Goal: Task Accomplishment & Management: Manage account settings

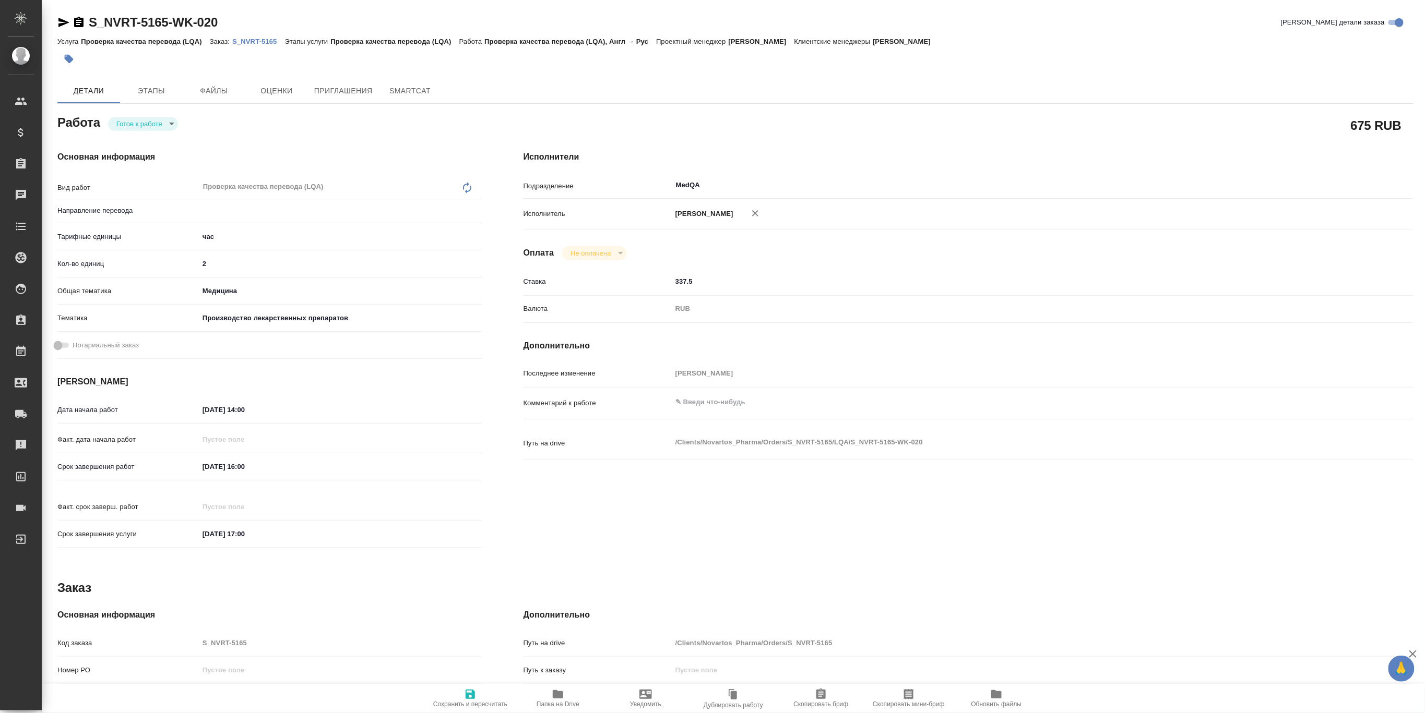
type textarea "x"
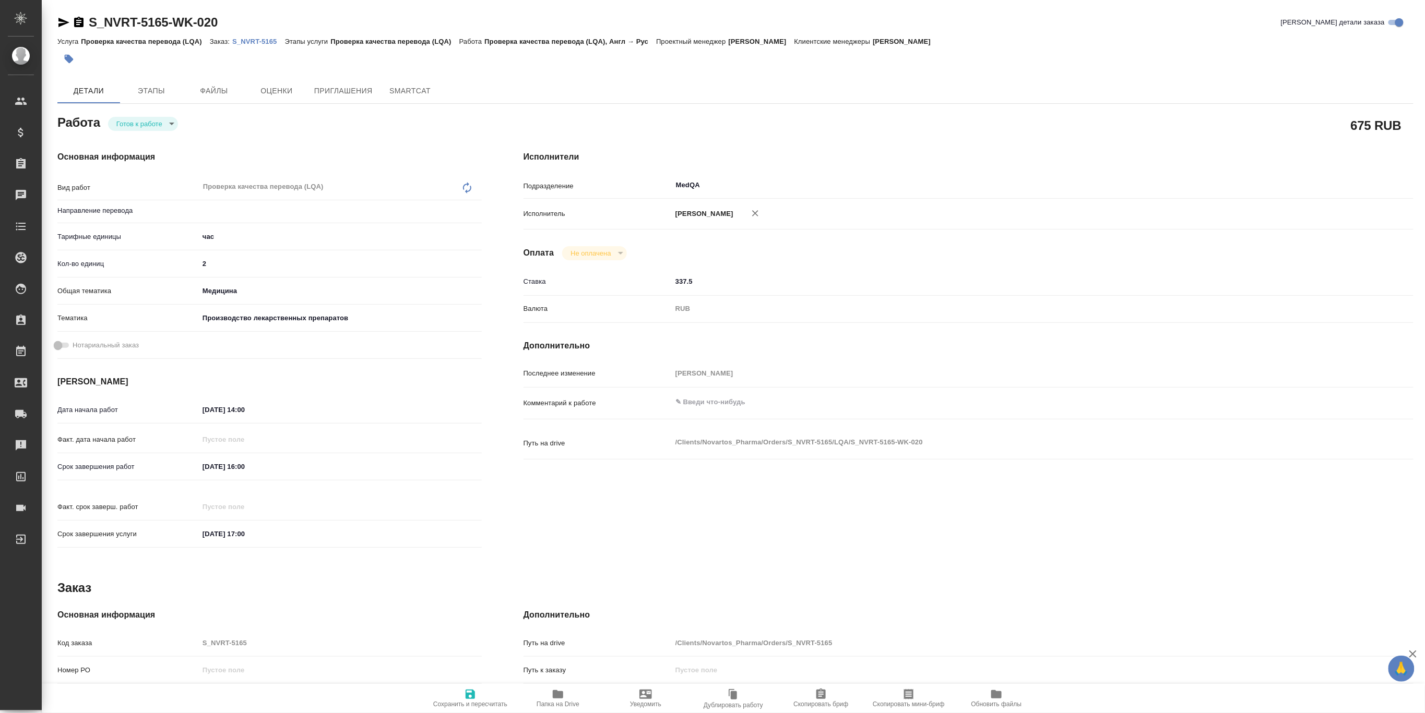
type textarea "x"
type input "англ-рус"
type textarea "x"
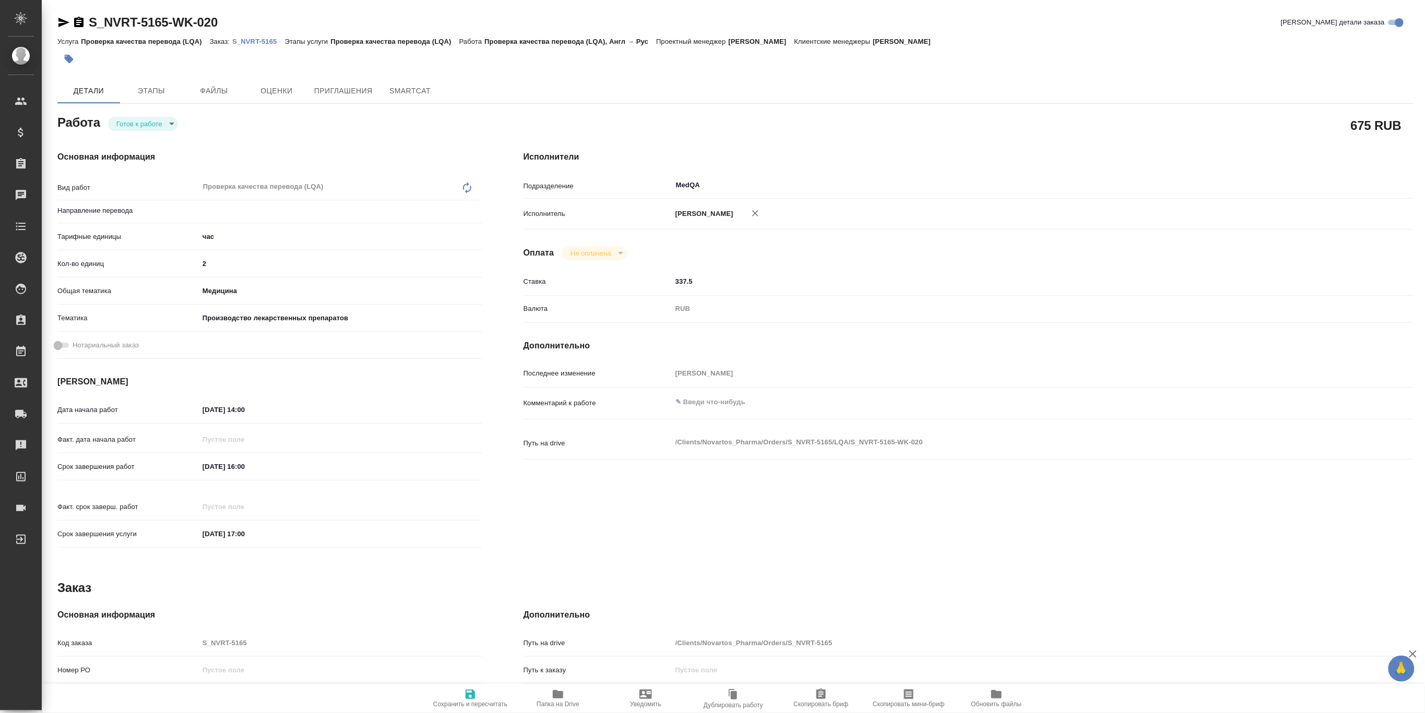
type textarea "x"
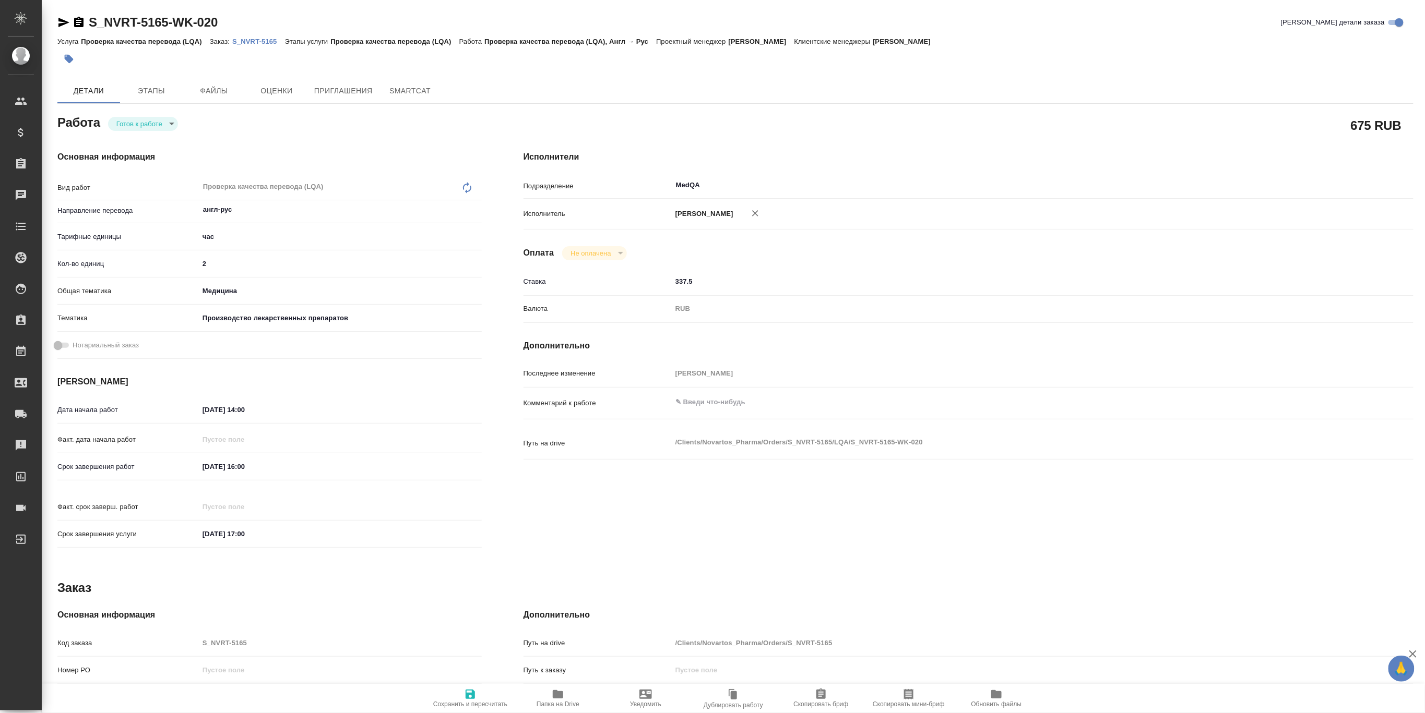
type textarea "x"
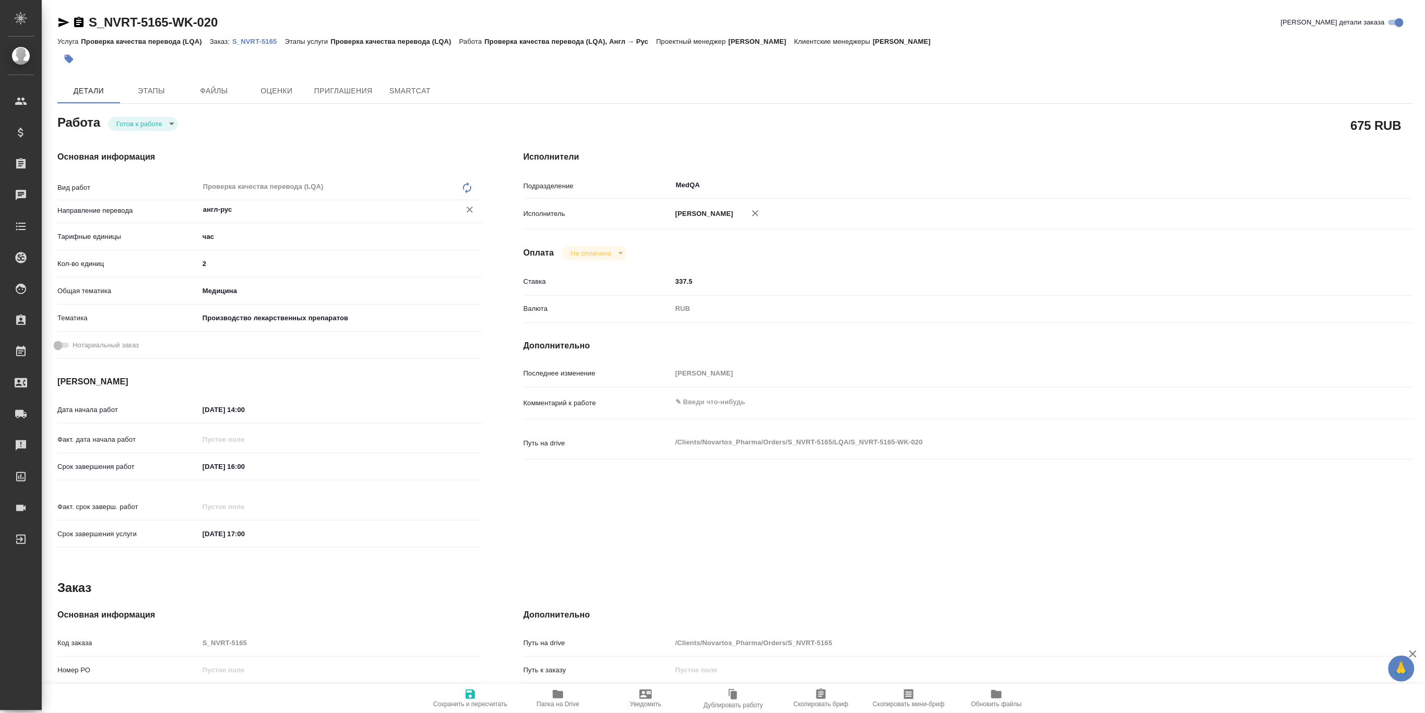
type textarea "x"
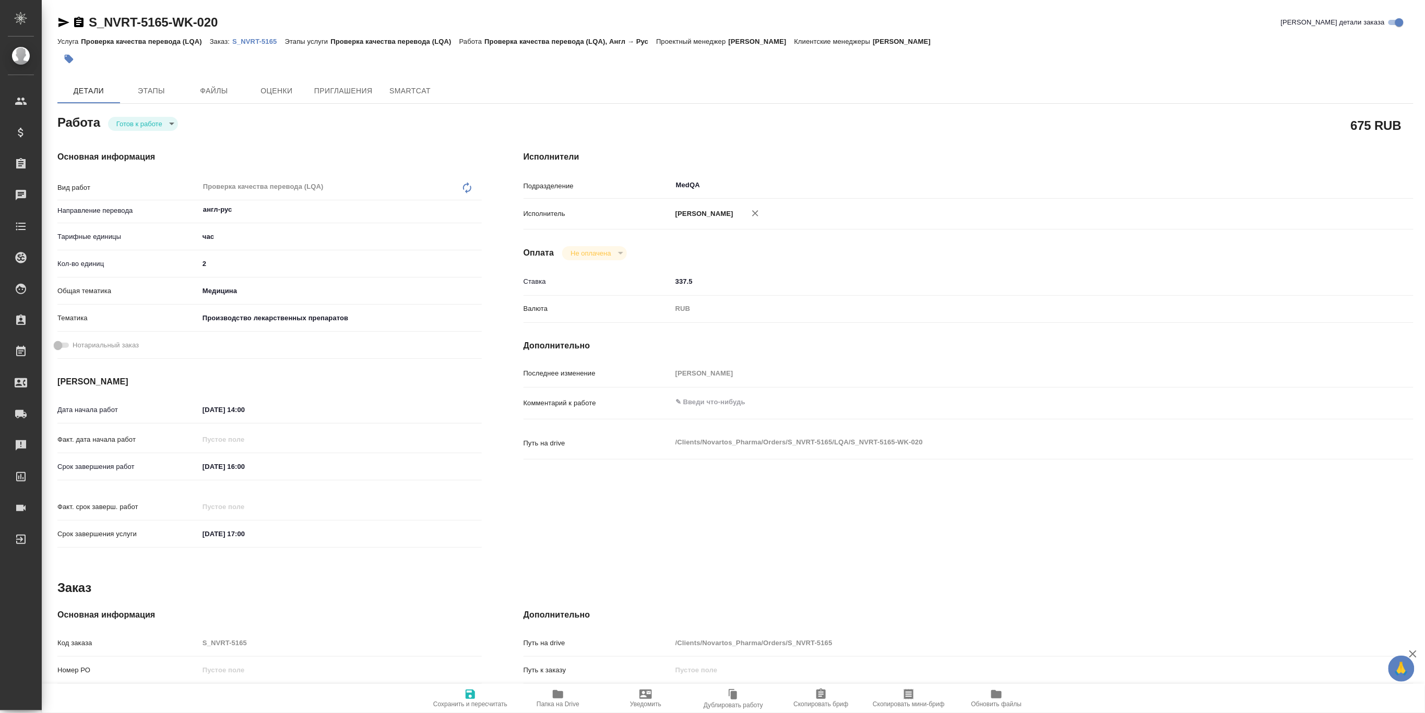
type textarea "x"
drag, startPoint x: 1133, startPoint y: 145, endPoint x: 925, endPoint y: 127, distance: 209.4
click at [1133, 145] on div "Исполнители Подразделение MedQA ​ Исполнитель Борзова Анастасия Андреевна Оплат…" at bounding box center [968, 353] width 931 height 446
click at [261, 44] on p "S_NVRT-5165" at bounding box center [258, 42] width 52 height 8
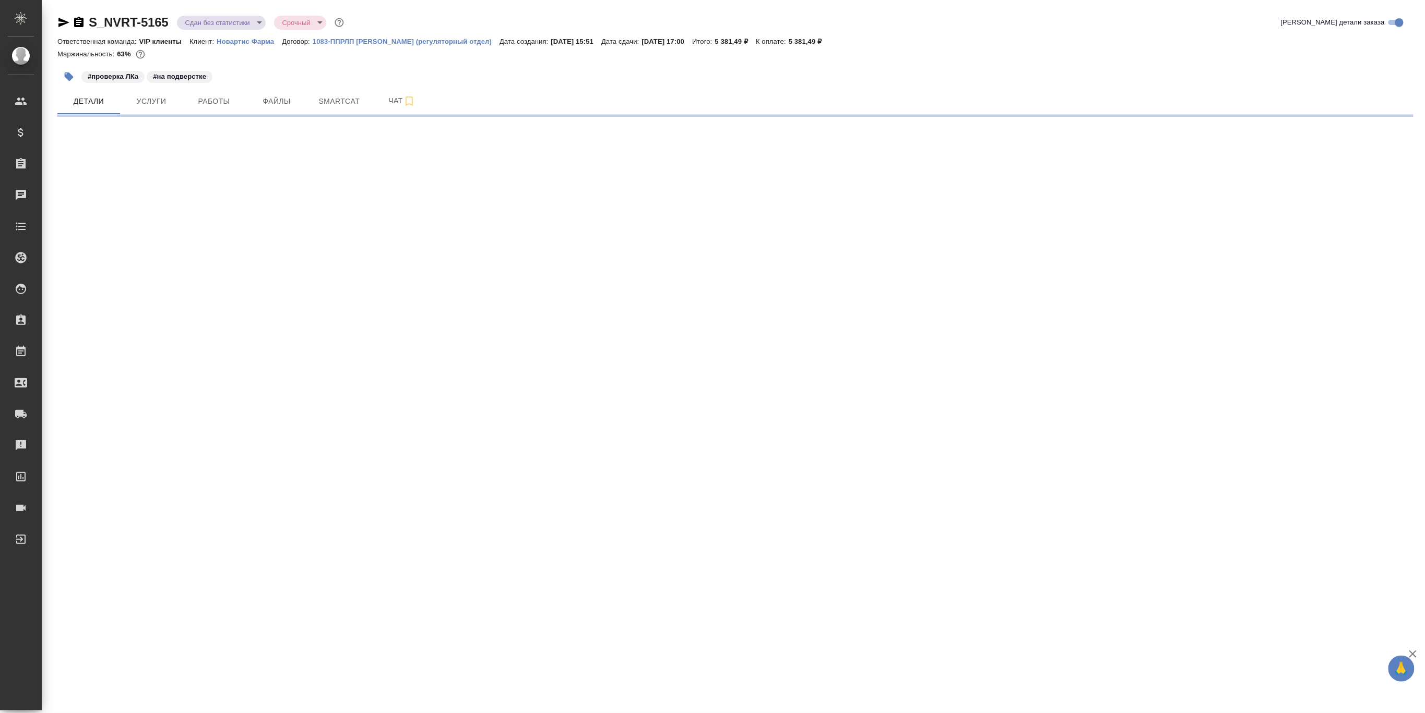
select select "RU"
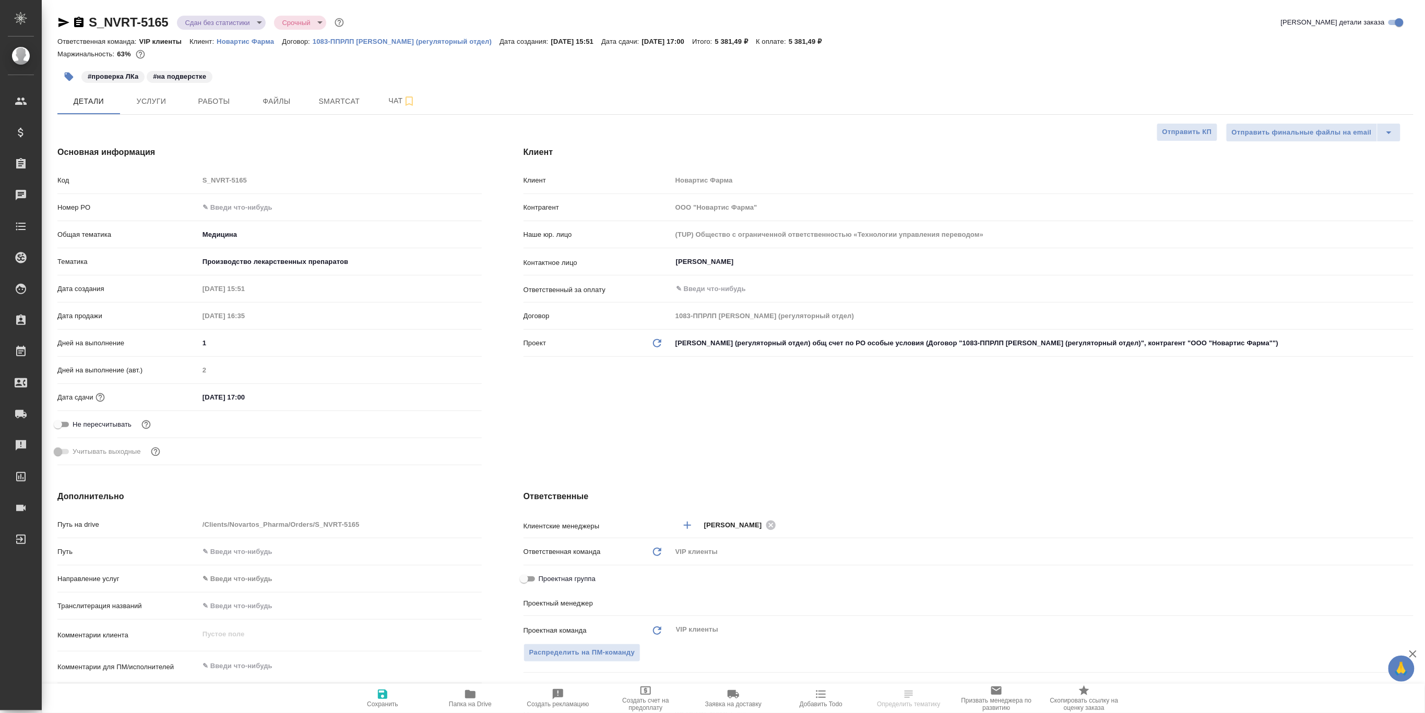
type textarea "x"
type input "[PERSON_NAME]"
type input "Комаров Роман"
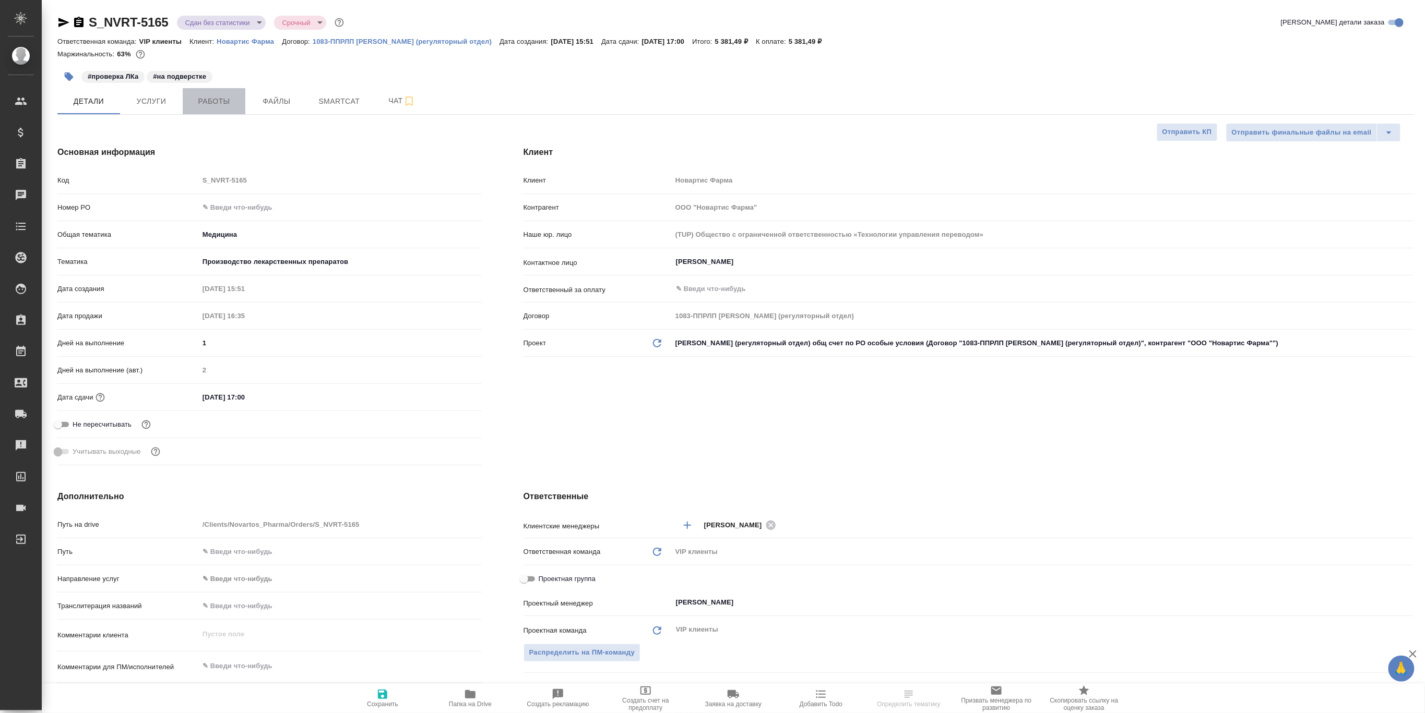
click at [222, 111] on button "Работы" at bounding box center [214, 101] width 63 height 26
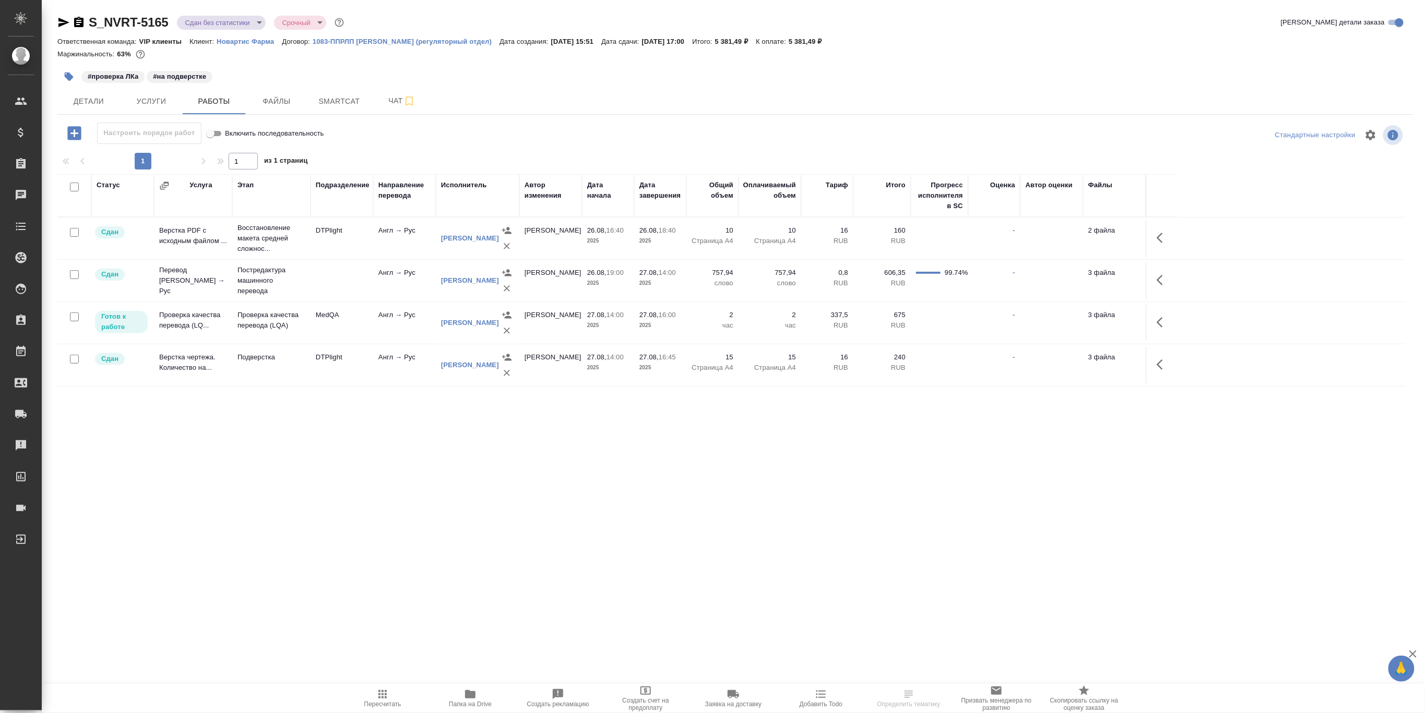
click at [1158, 318] on icon "button" at bounding box center [1162, 322] width 13 height 13
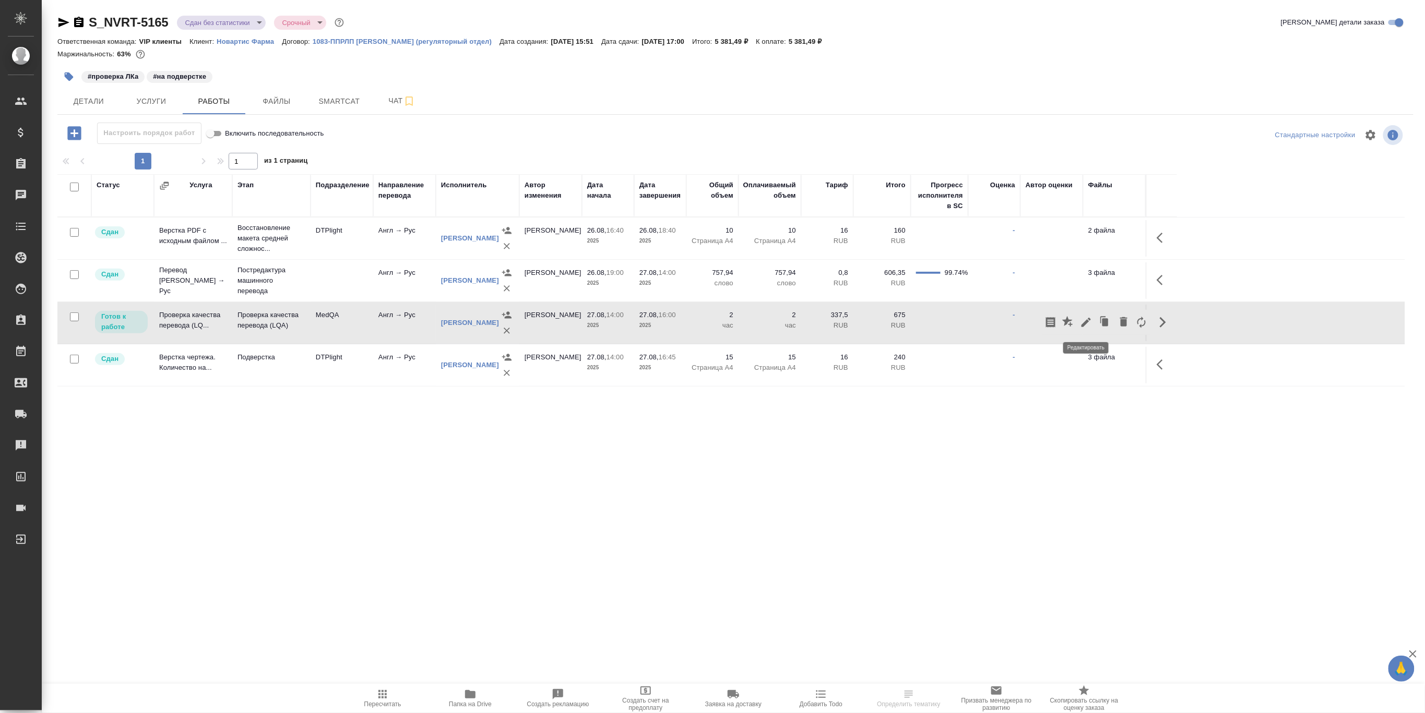
click at [1083, 319] on icon "button" at bounding box center [1086, 322] width 13 height 13
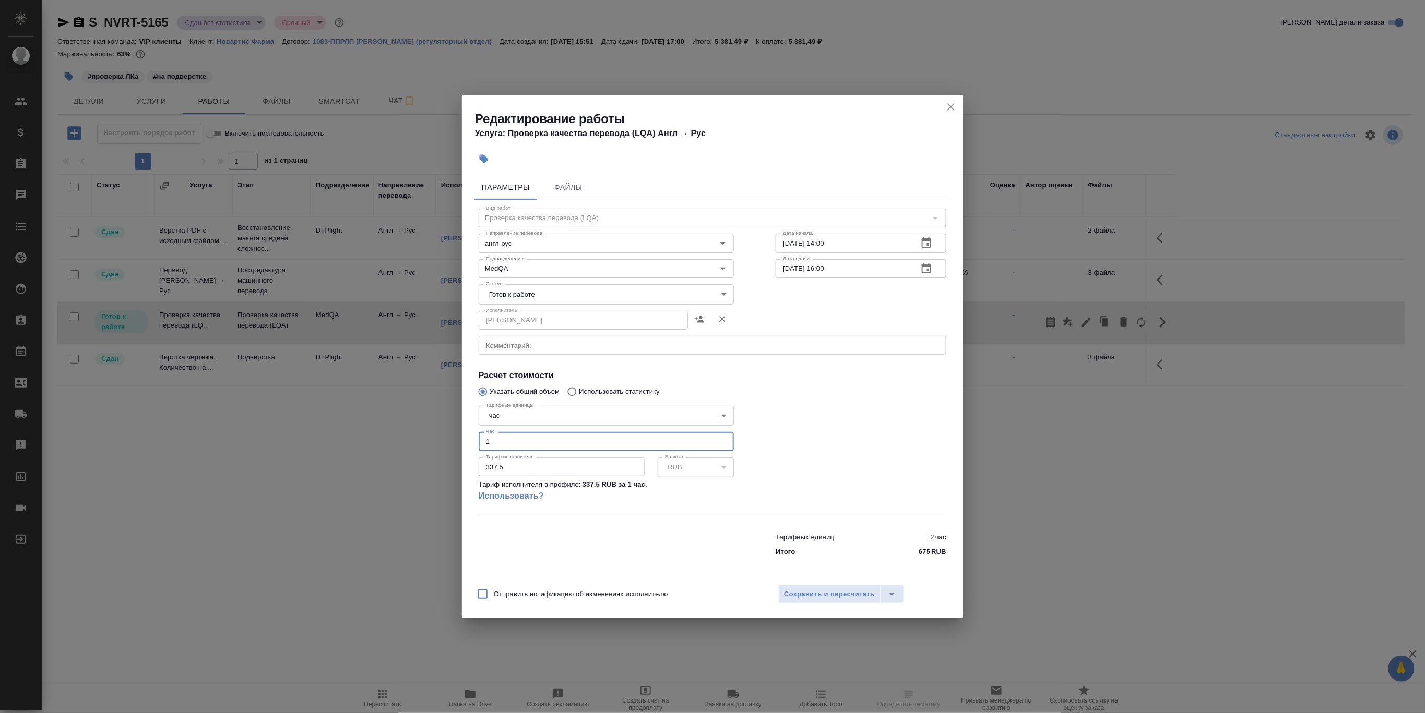
type input "1"
click at [723, 445] on input "1" at bounding box center [606, 441] width 255 height 19
click at [830, 597] on span "Сохранить и пересчитать" at bounding box center [829, 595] width 91 height 12
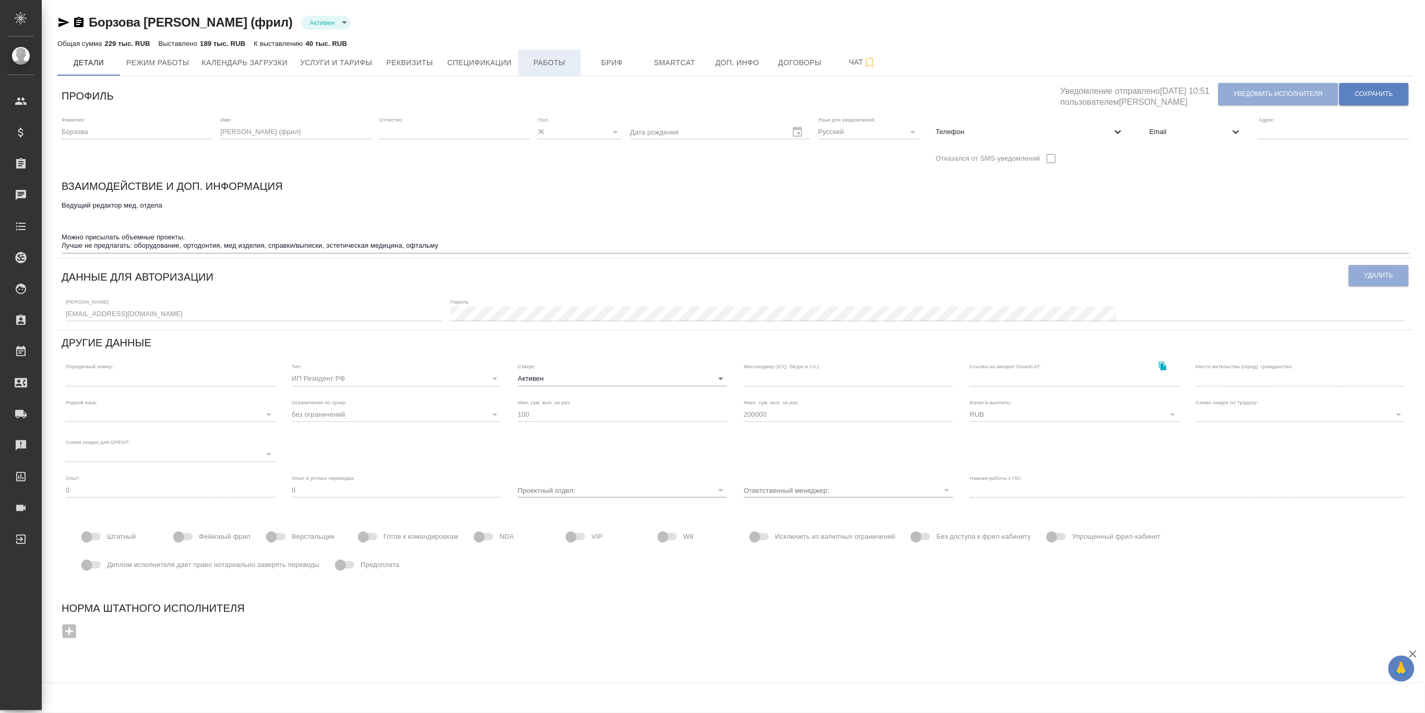
click at [552, 56] on span "Работы" at bounding box center [549, 62] width 50 height 13
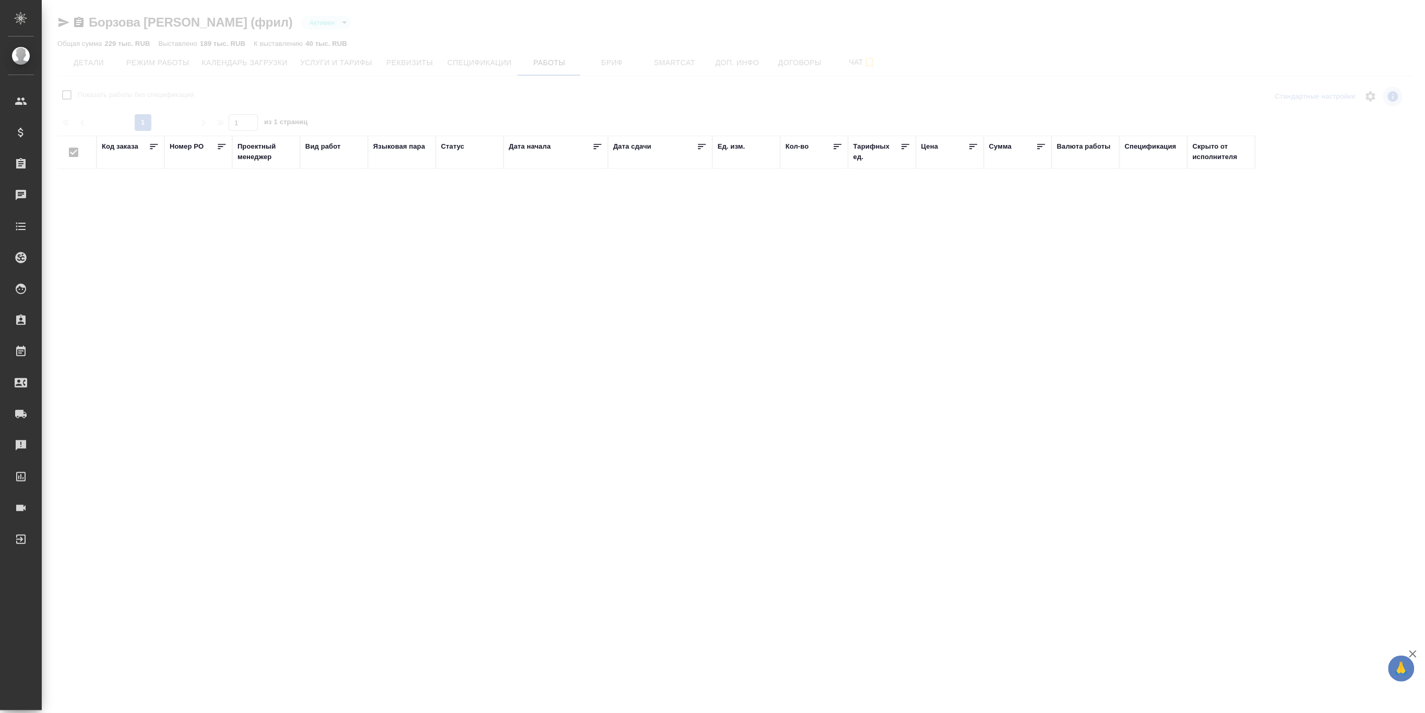
checkbox input "false"
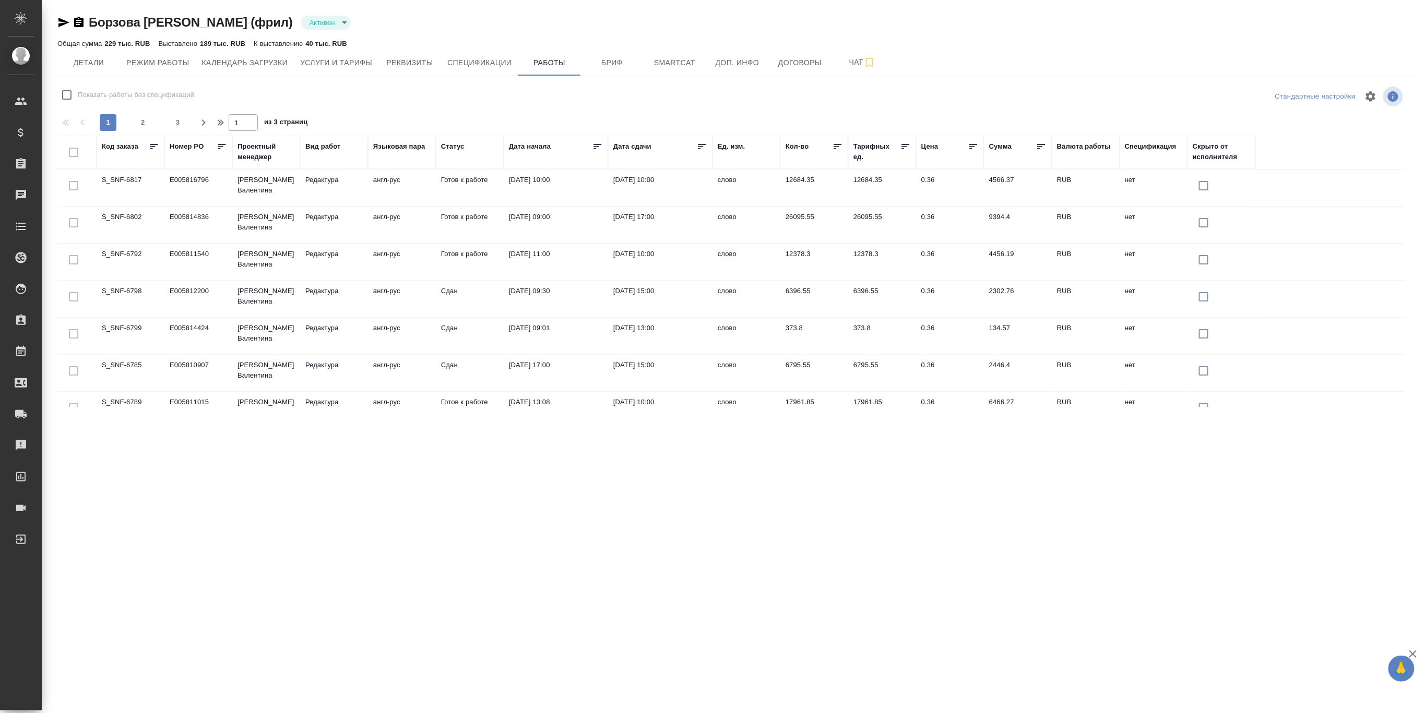
click at [120, 293] on td "S_SNF-6798" at bounding box center [131, 299] width 68 height 37
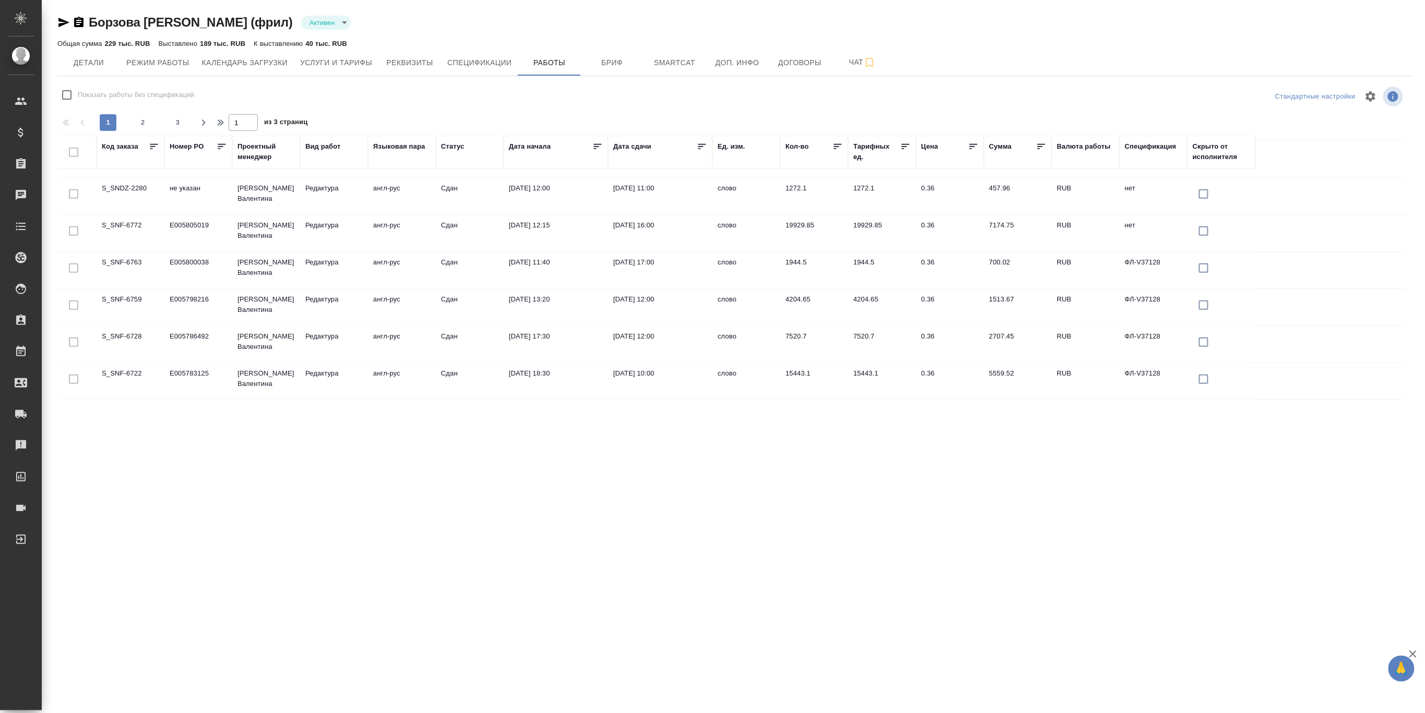
click at [207, 339] on td "E005786492" at bounding box center [198, 344] width 68 height 37
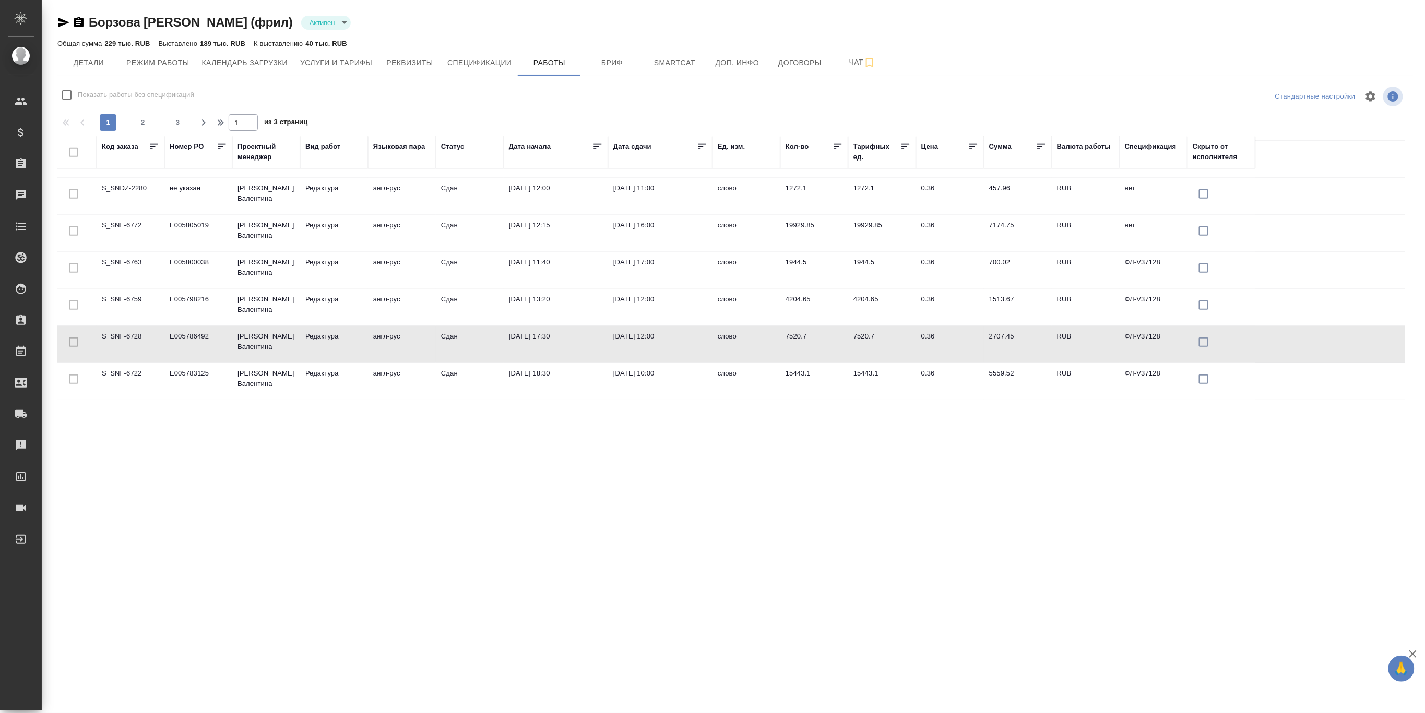
click at [207, 339] on td "E005786492" at bounding box center [198, 344] width 68 height 37
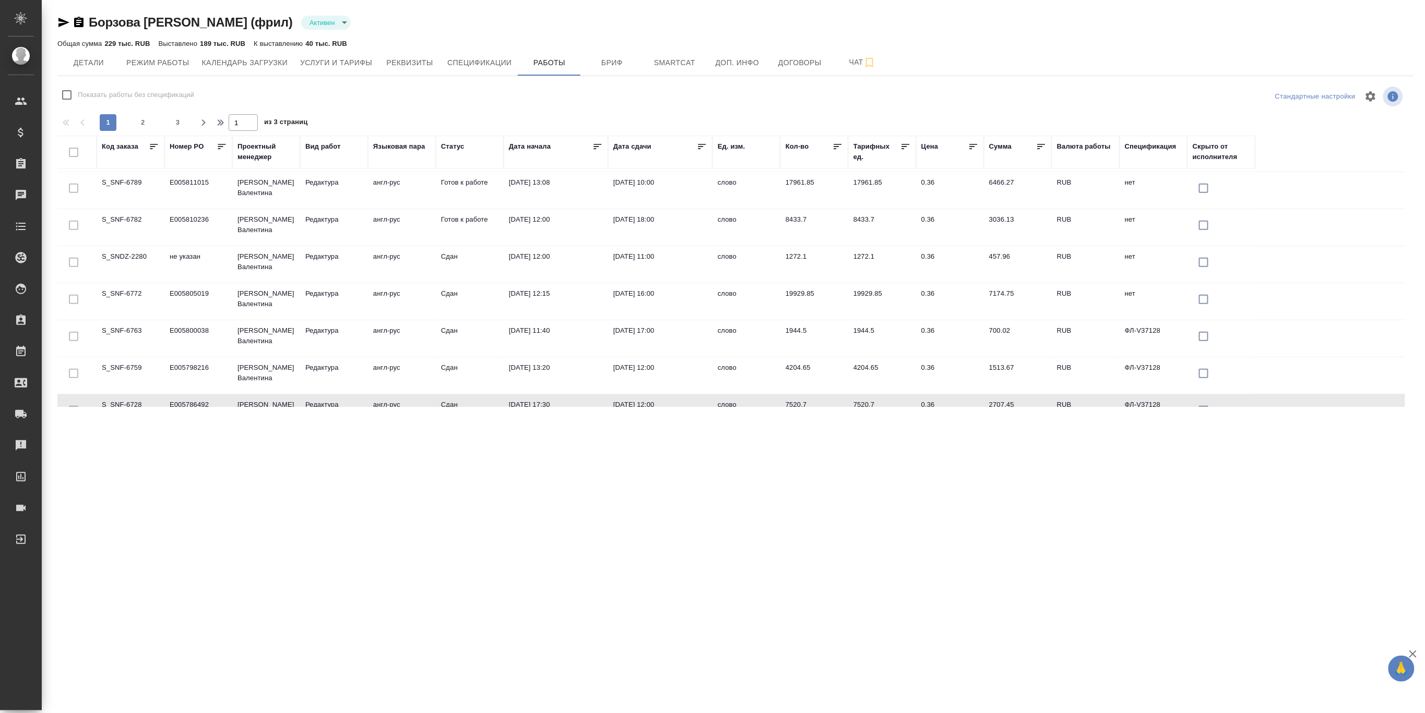
scroll to position [0, 0]
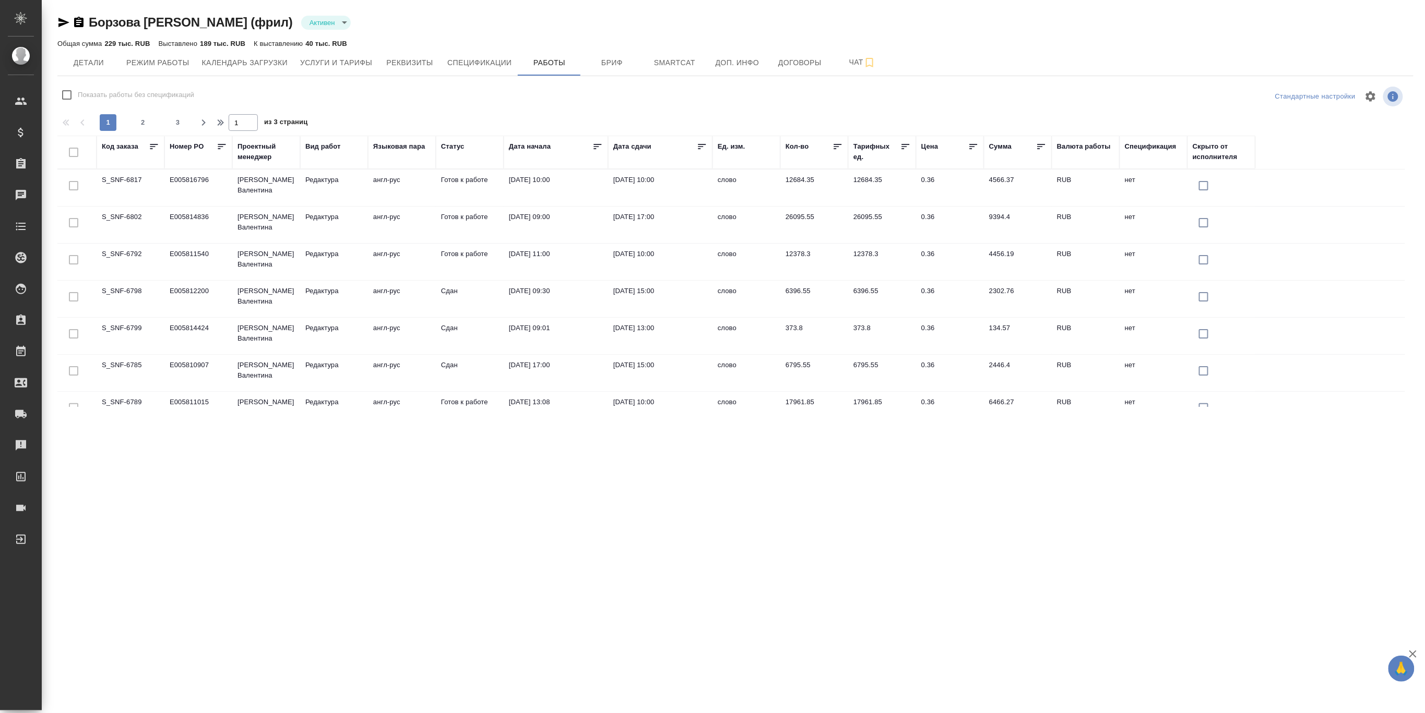
click at [703, 146] on icon at bounding box center [702, 146] width 10 height 10
click at [529, 330] on td "11.08.2025, 12:00" at bounding box center [556, 336] width 104 height 37
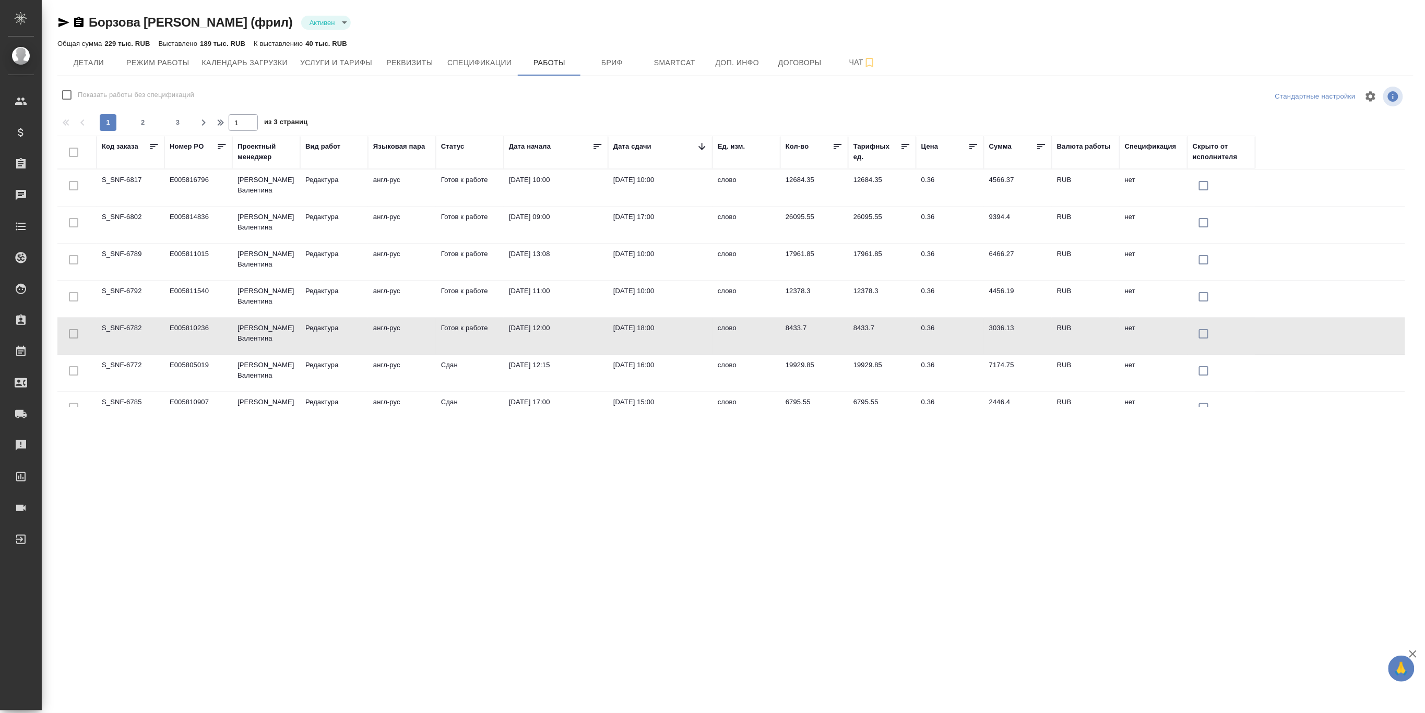
click at [529, 330] on td "11.08.2025, 12:00" at bounding box center [556, 336] width 104 height 37
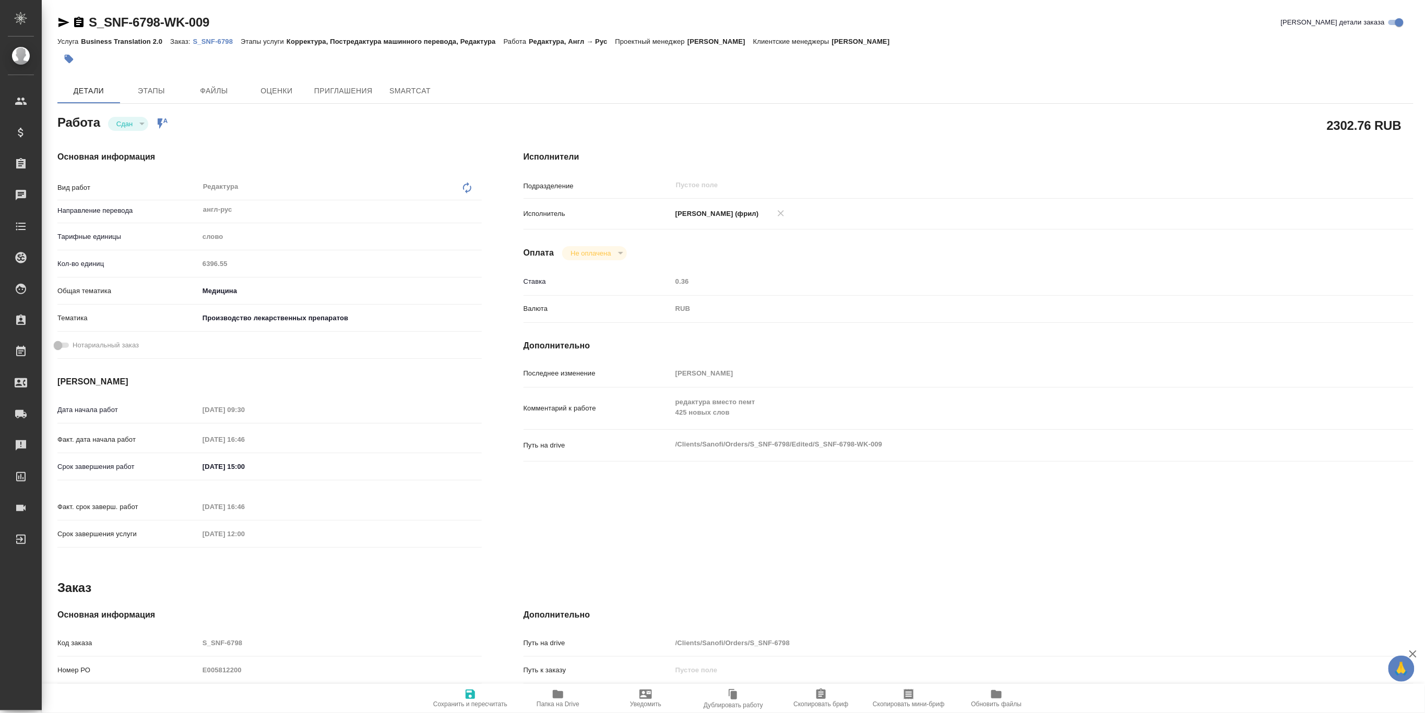
type textarea "x"
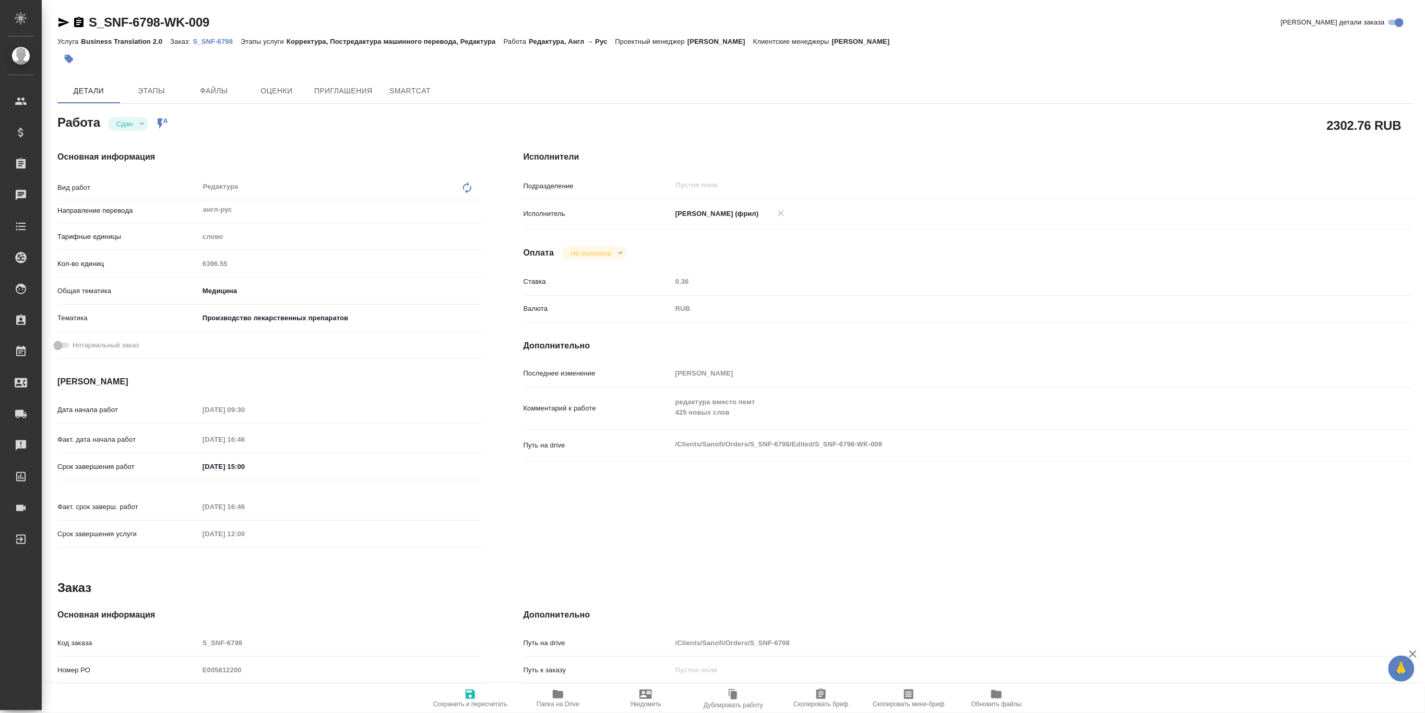
type textarea "x"
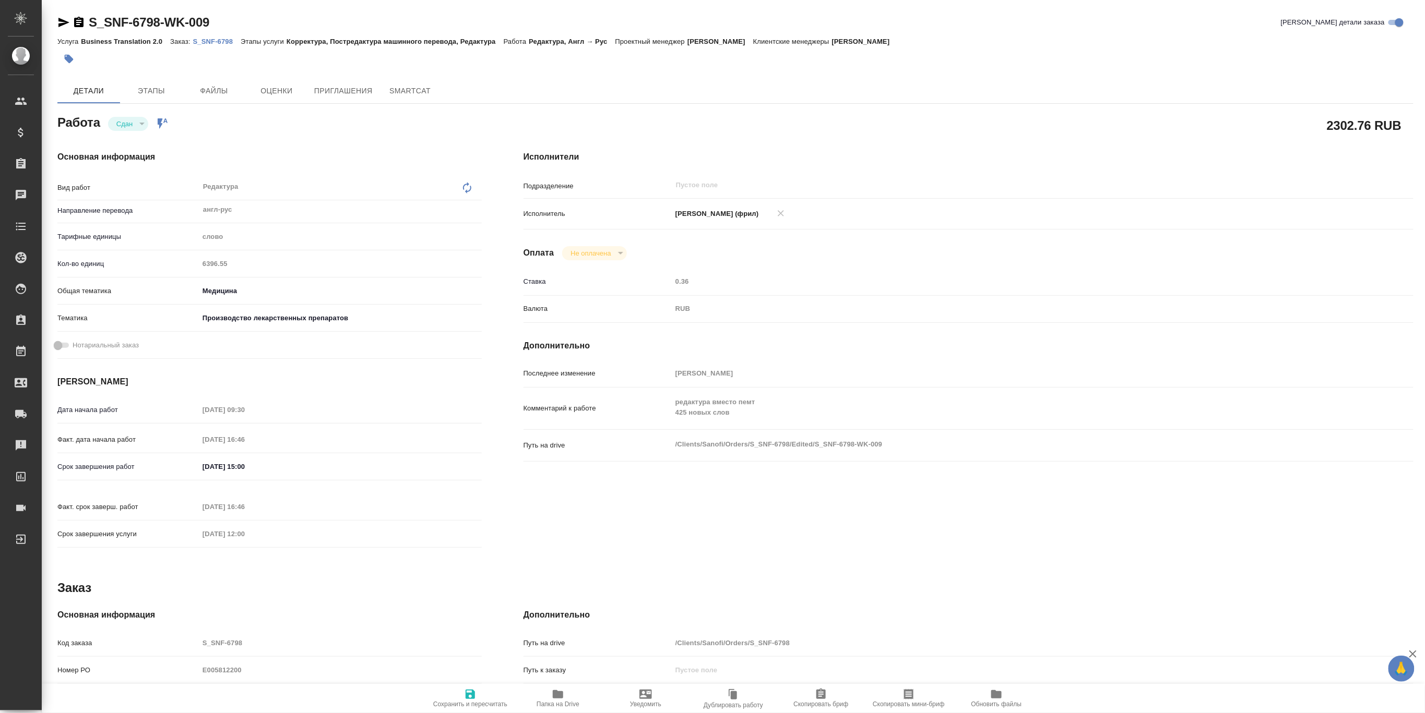
click at [60, 23] on icon "button" at bounding box center [63, 22] width 13 height 13
type textarea "x"
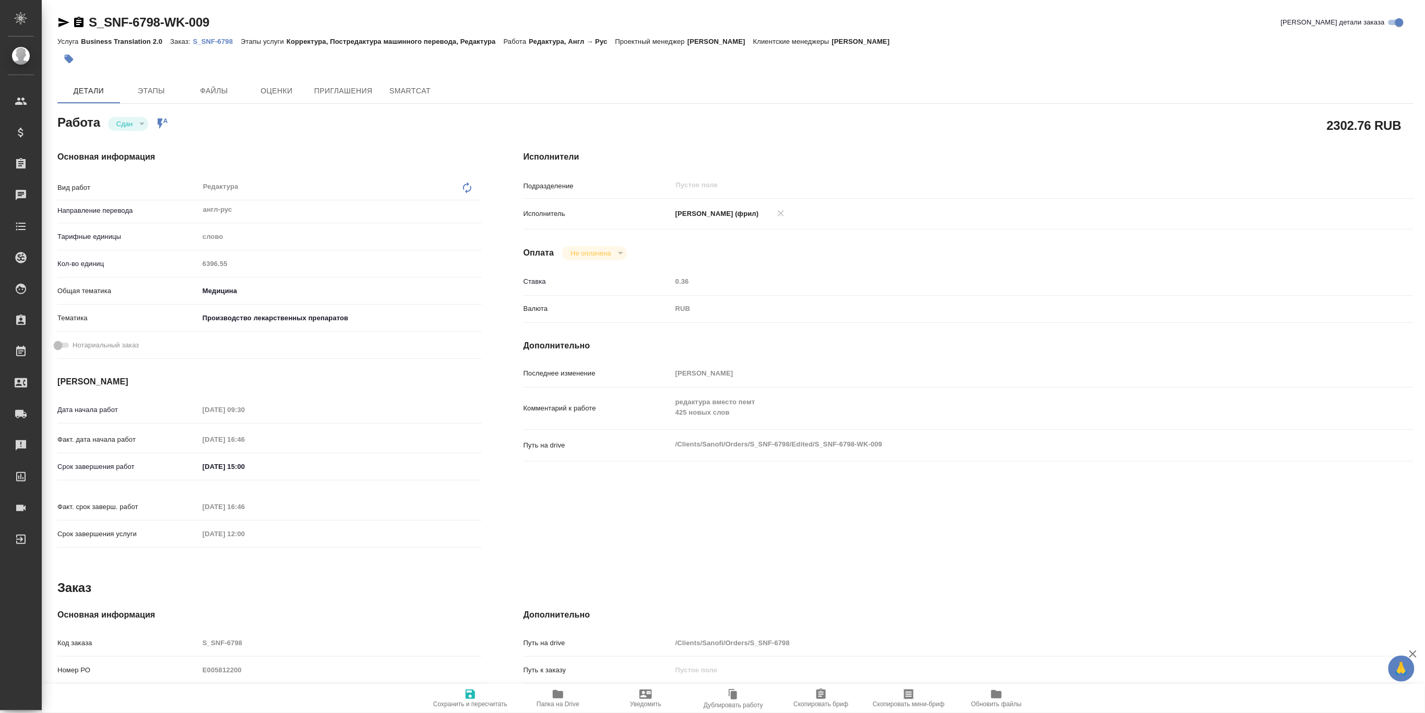
type textarea "x"
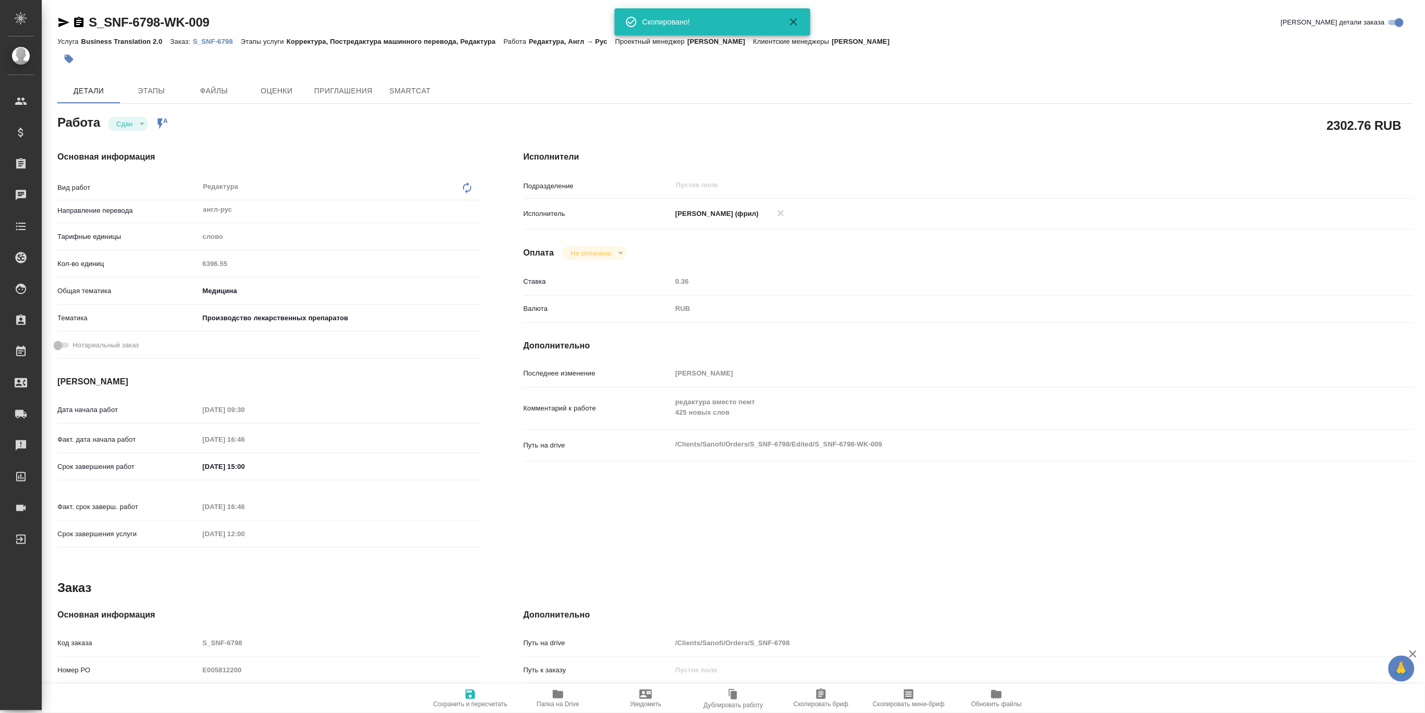
type textarea "x"
drag, startPoint x: 264, startPoint y: 295, endPoint x: 256, endPoint y: 294, distance: 7.8
type textarea "x"
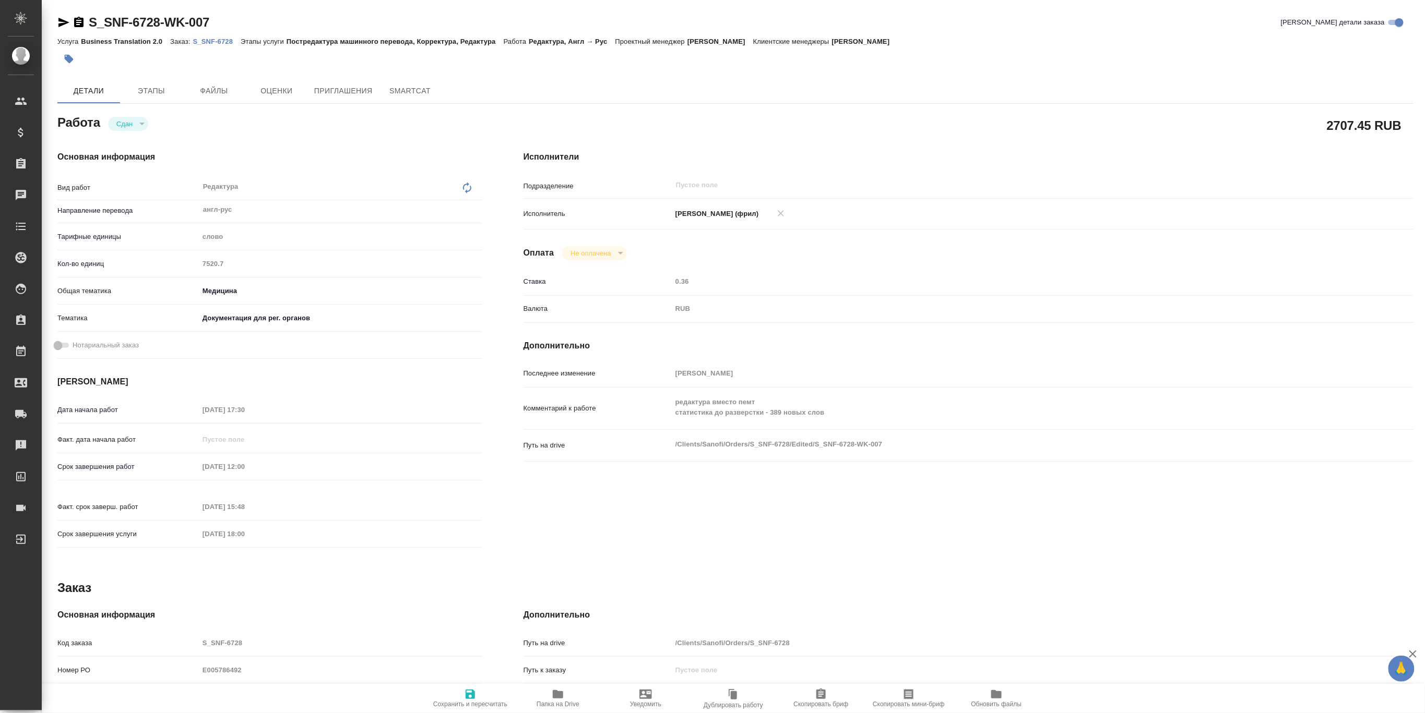
type textarea "x"
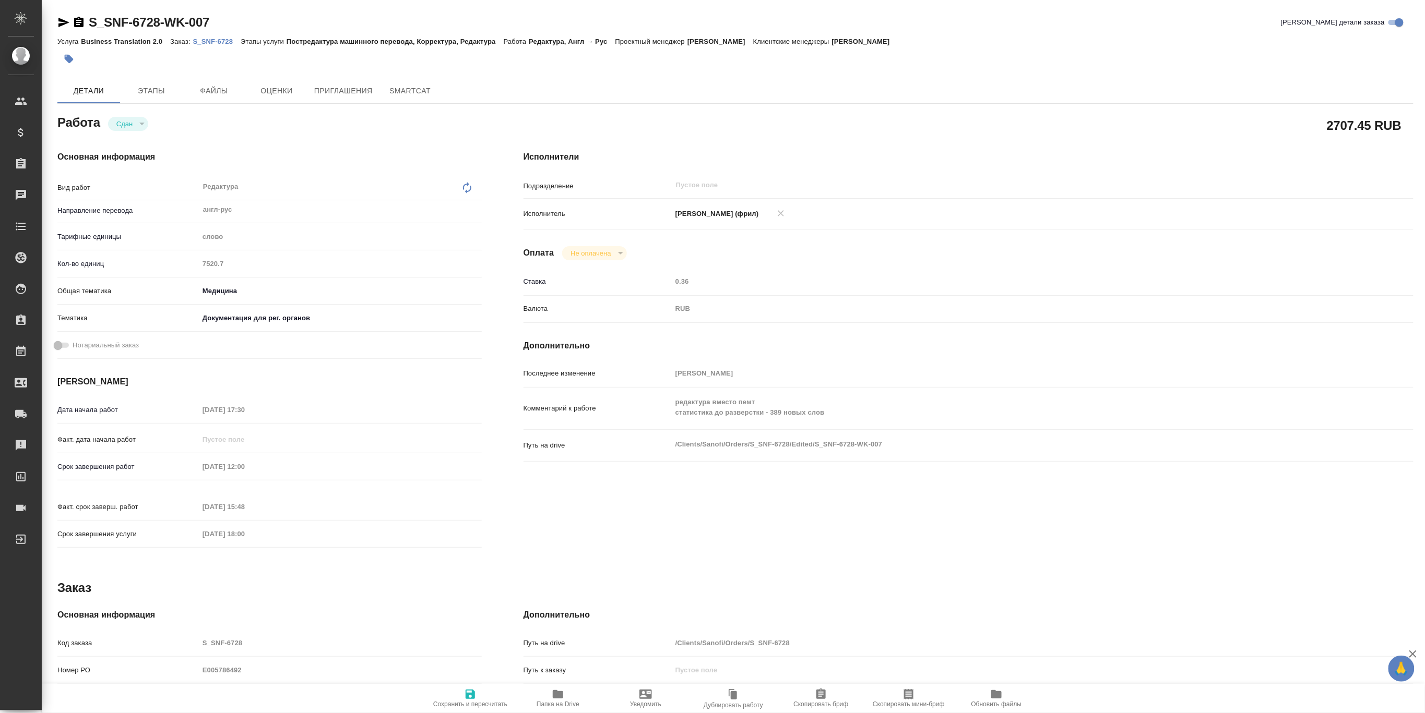
type textarea "x"
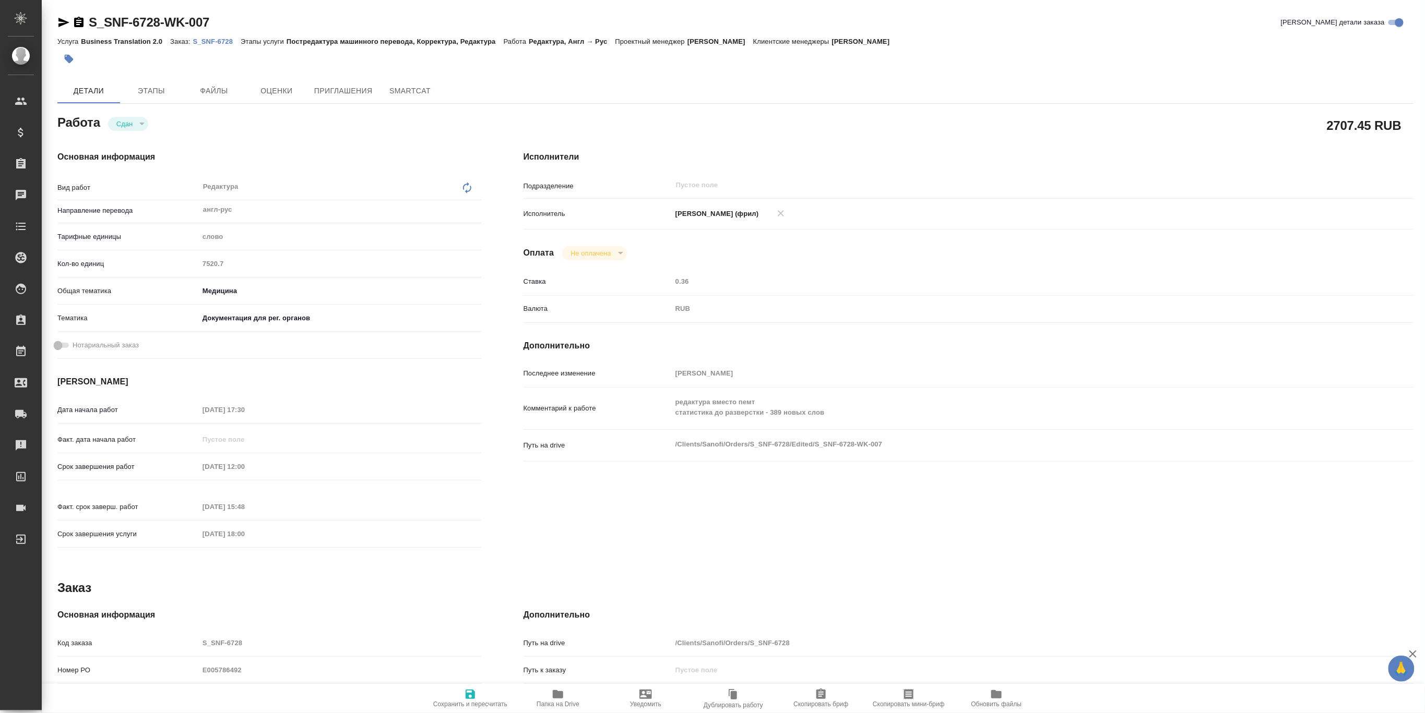
type textarea "x"
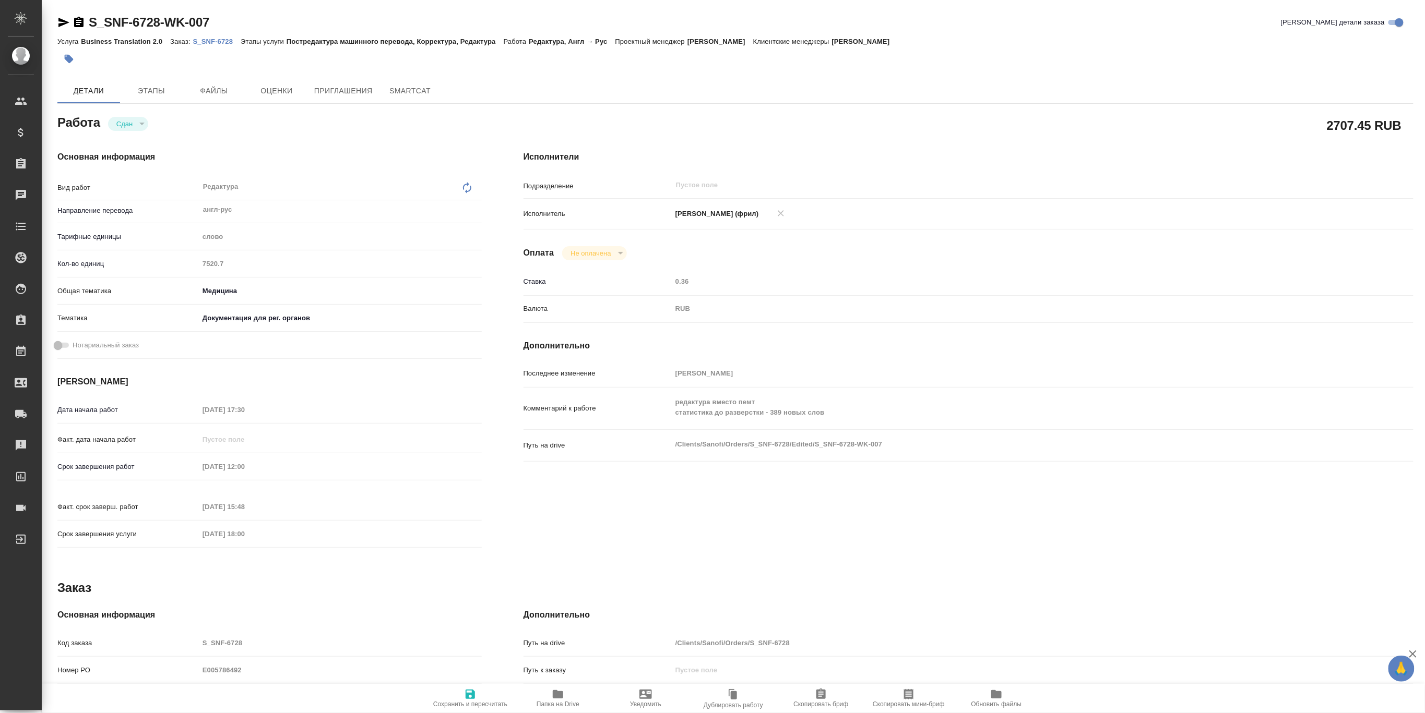
type textarea "x"
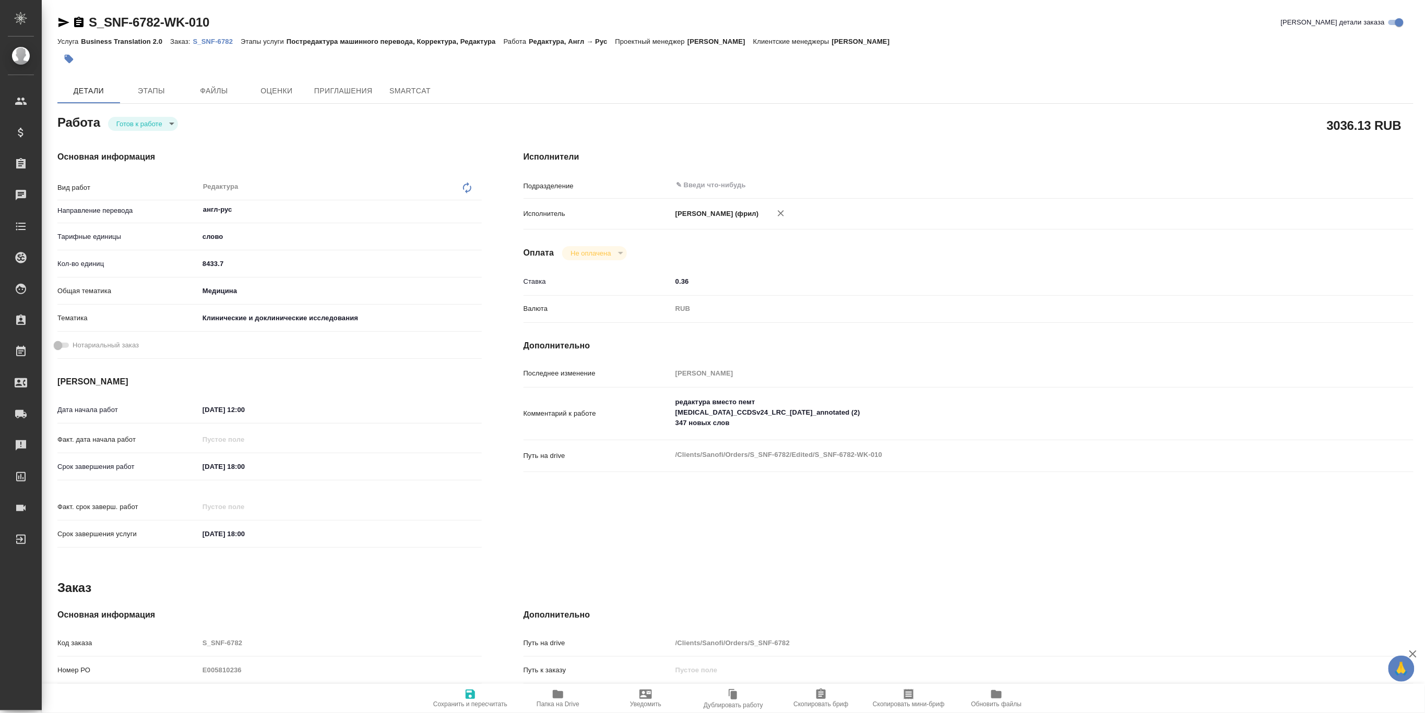
type textarea "x"
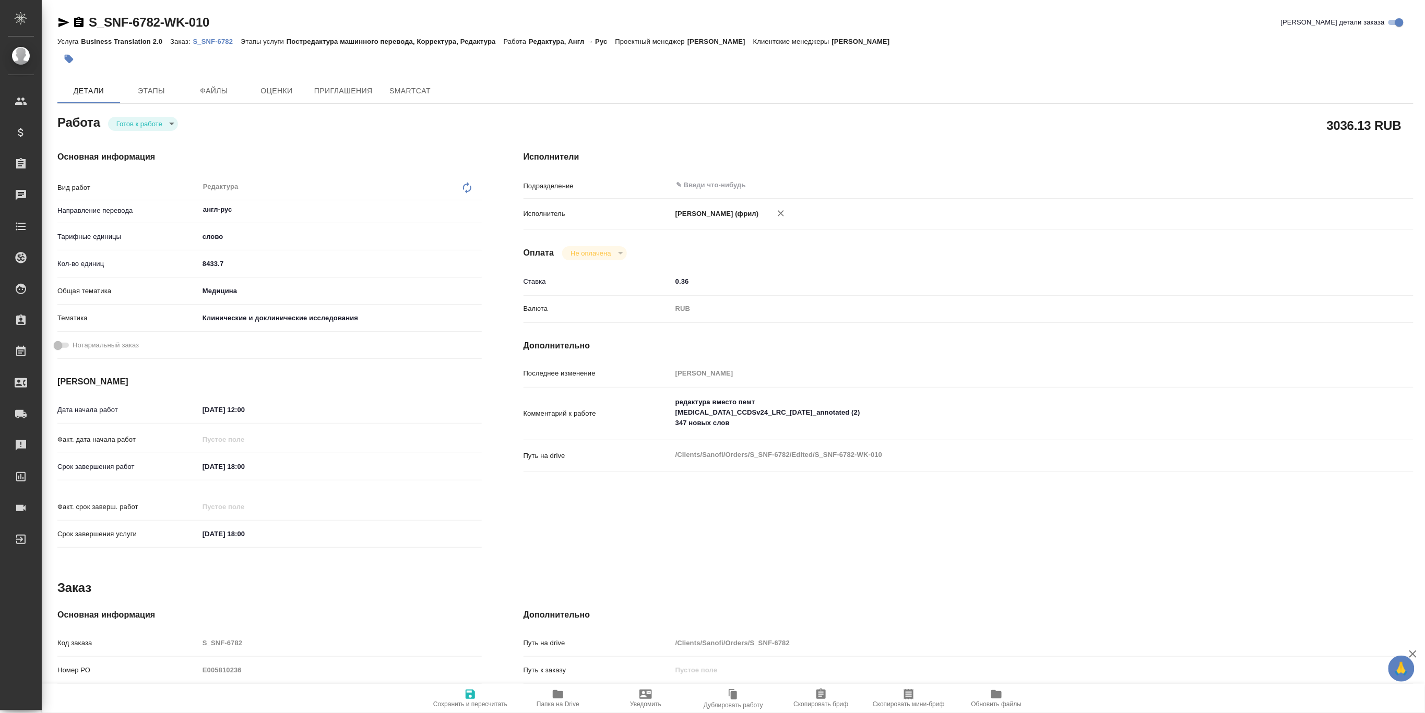
type textarea "x"
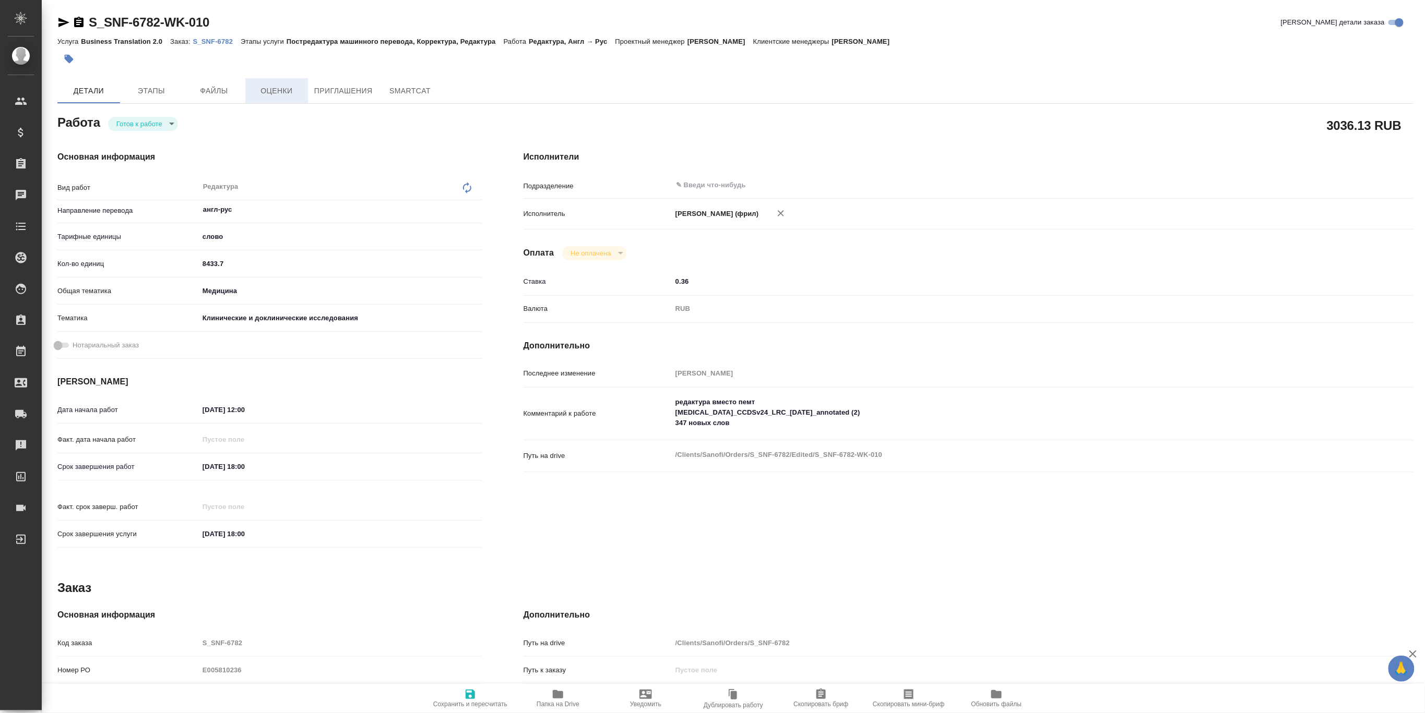
type textarea "x"
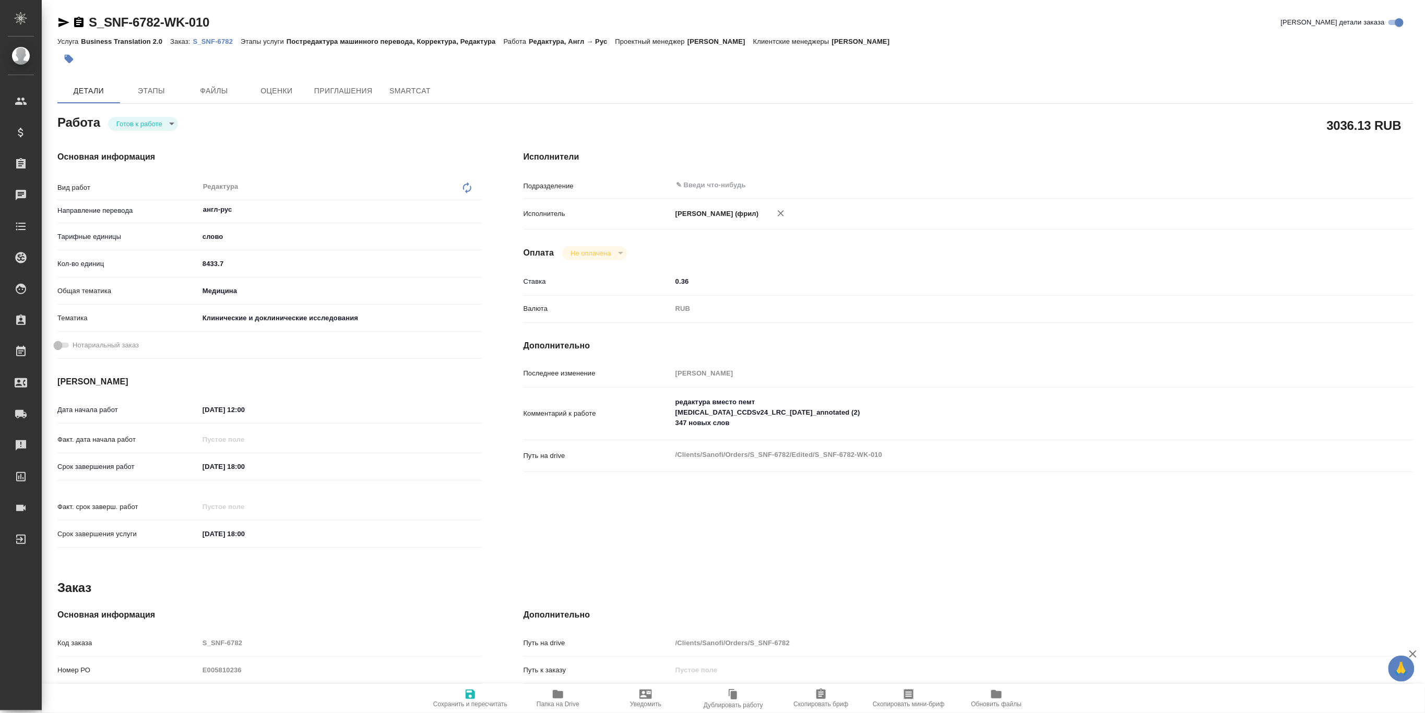
type textarea "x"
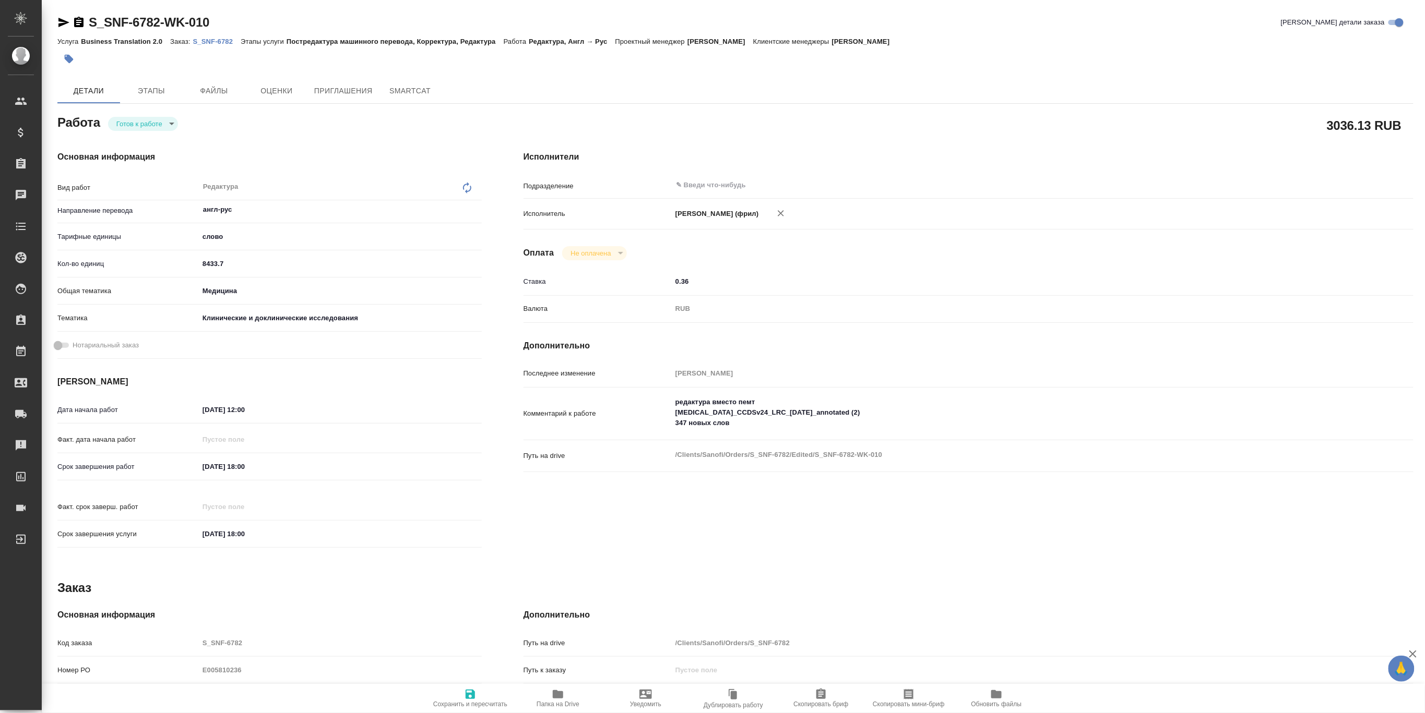
type textarea "x"
click at [62, 22] on icon "button" at bounding box center [63, 22] width 13 height 13
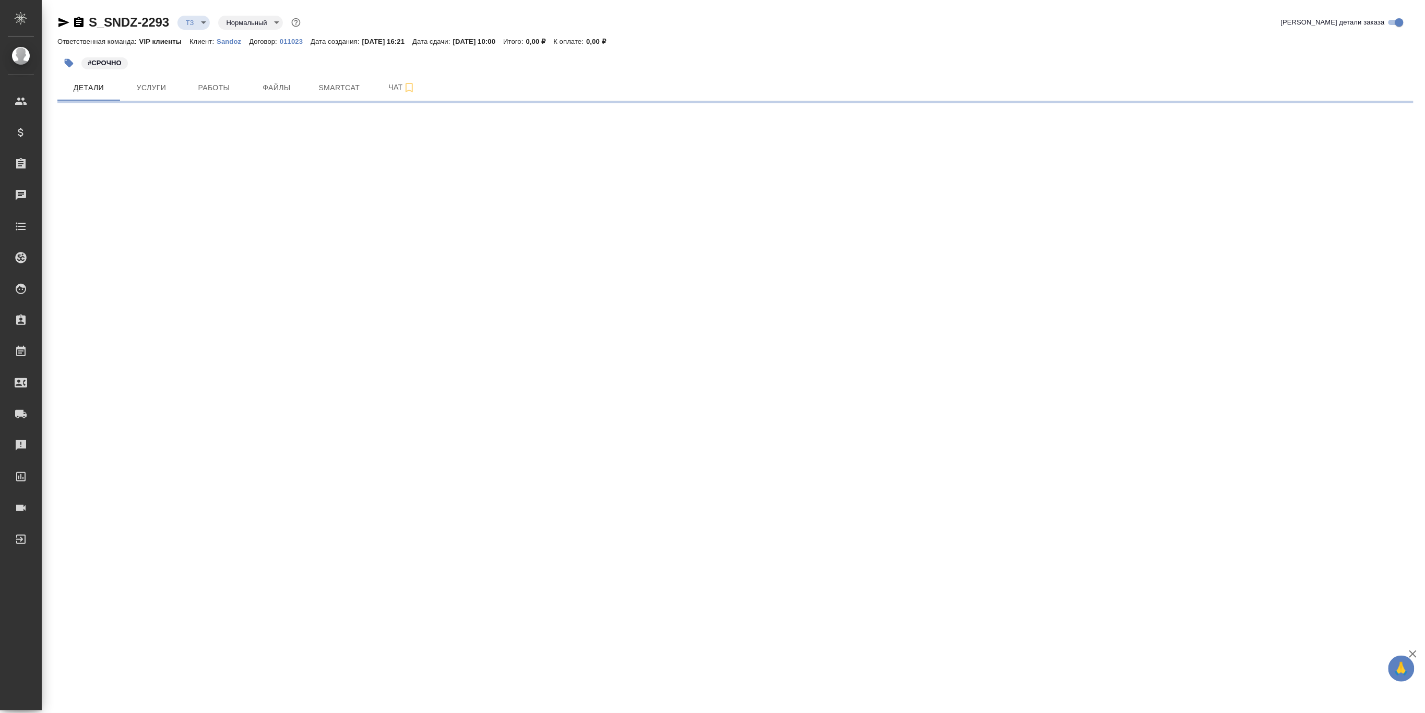
select select "RU"
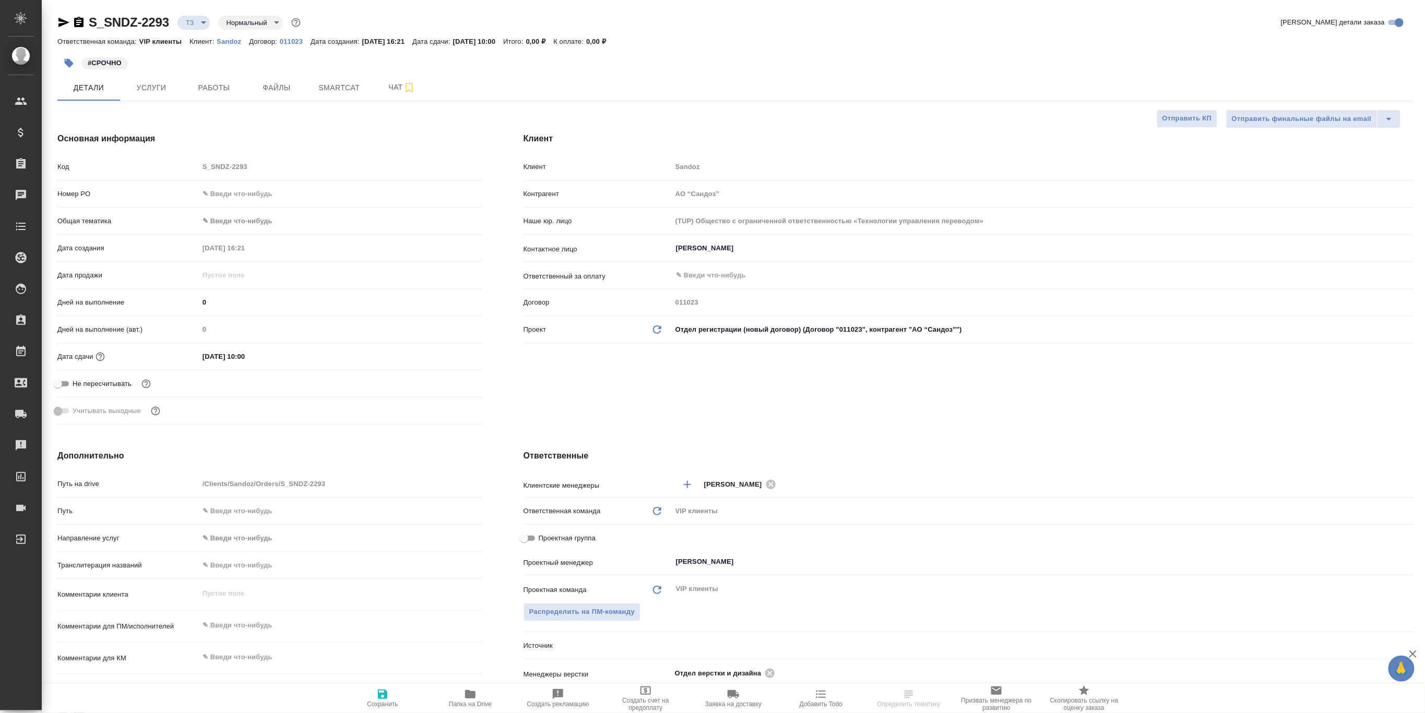
type textarea "x"
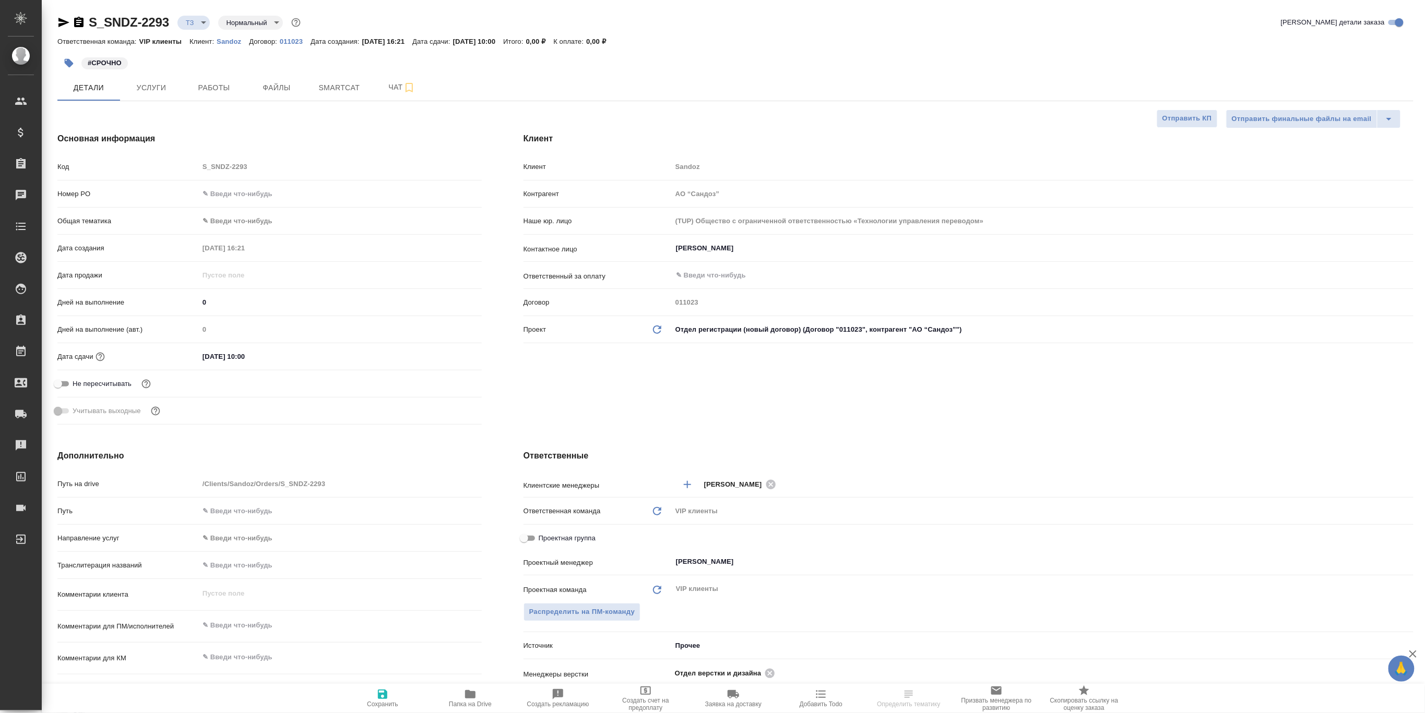
type textarea "x"
click at [322, 83] on span "Smartcat" at bounding box center [339, 87] width 50 height 13
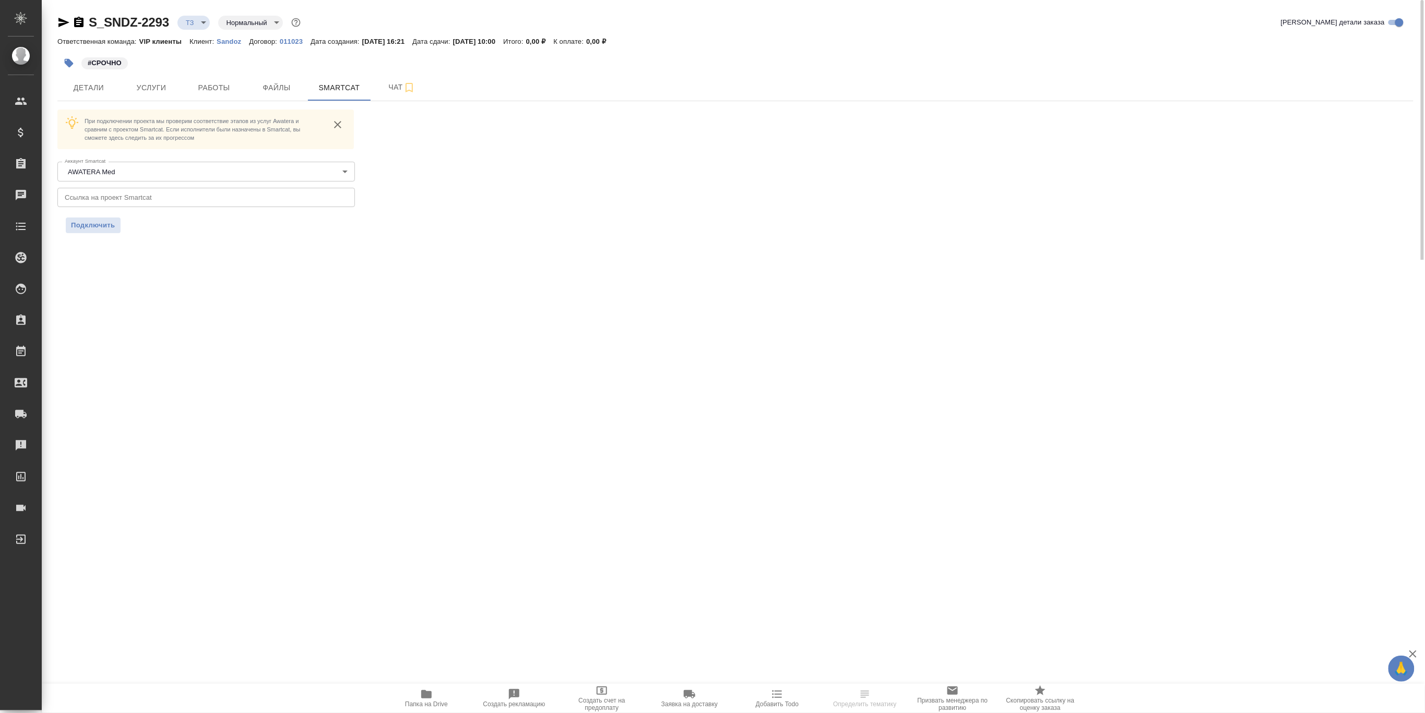
click at [432, 694] on icon "button" at bounding box center [426, 694] width 13 height 13
